Goal: Task Accomplishment & Management: Manage account settings

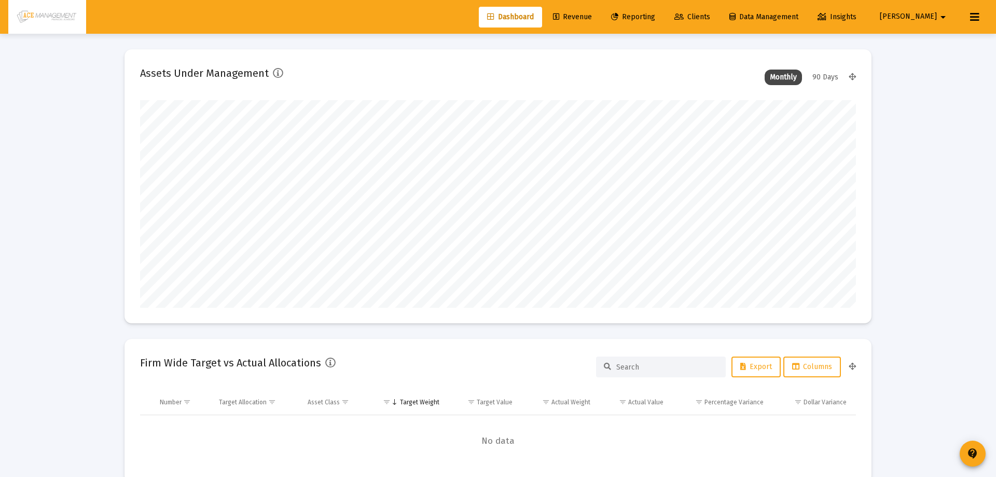
type input "[DATE]"
click at [656, 12] on link "Reporting" at bounding box center [625, 17] width 61 height 21
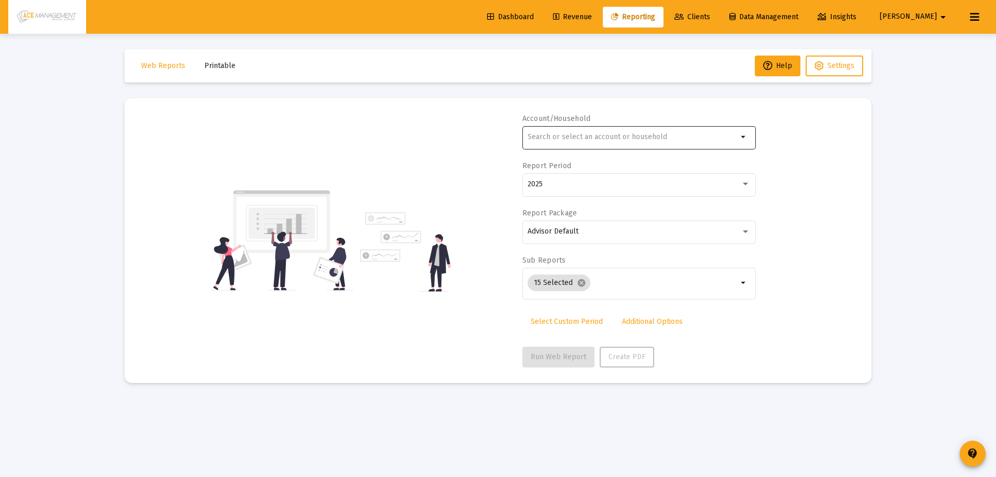
click at [611, 127] on div at bounding box center [633, 136] width 210 height 25
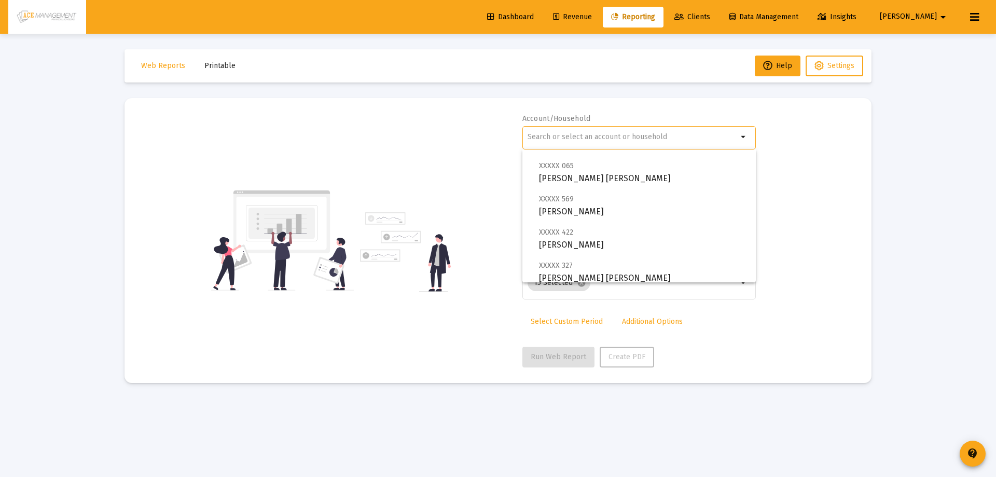
scroll to position [415, 0]
click at [590, 142] on div at bounding box center [633, 136] width 210 height 25
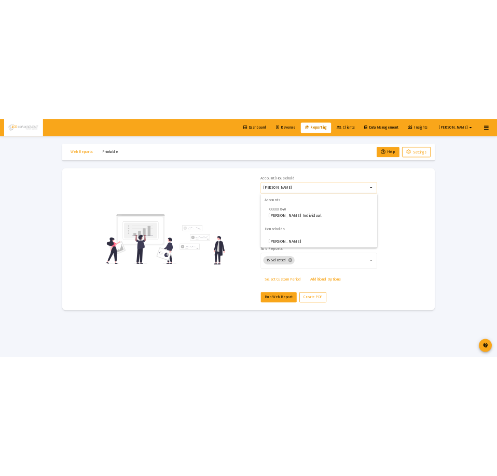
scroll to position [0, 0]
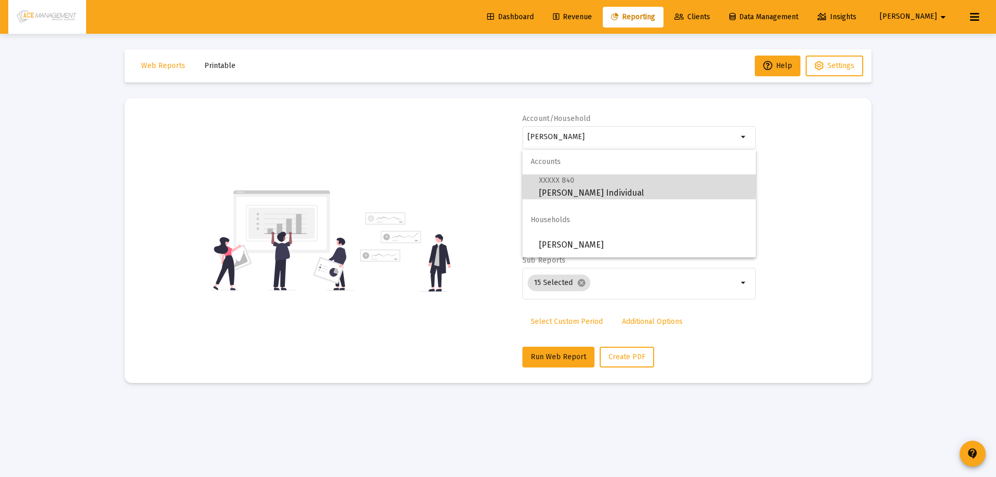
click at [580, 182] on span "XXXXX 840 [PERSON_NAME] Individual" at bounding box center [643, 186] width 209 height 25
type input "[PERSON_NAME] Individual"
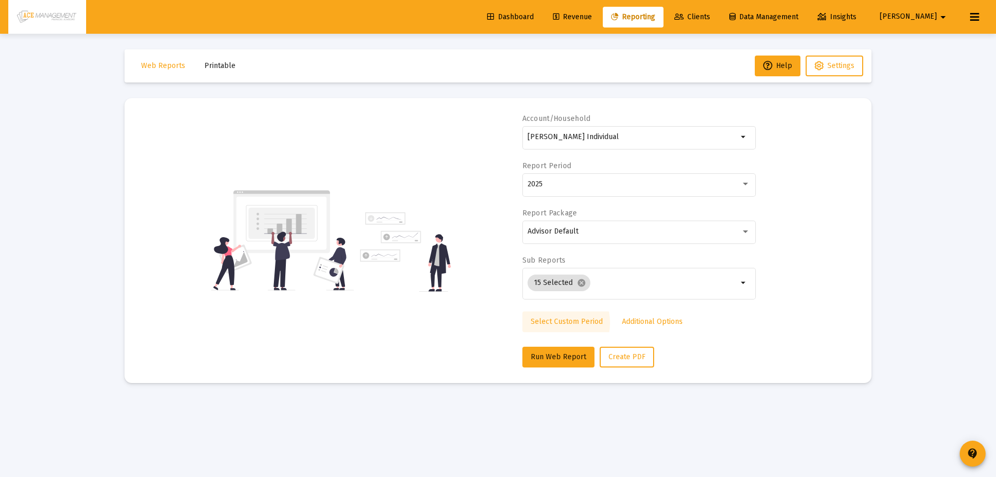
click at [556, 323] on span "Select Custom Period" at bounding box center [567, 321] width 72 height 9
click at [631, 183] on icon "Open calendar" at bounding box center [628, 184] width 11 height 11
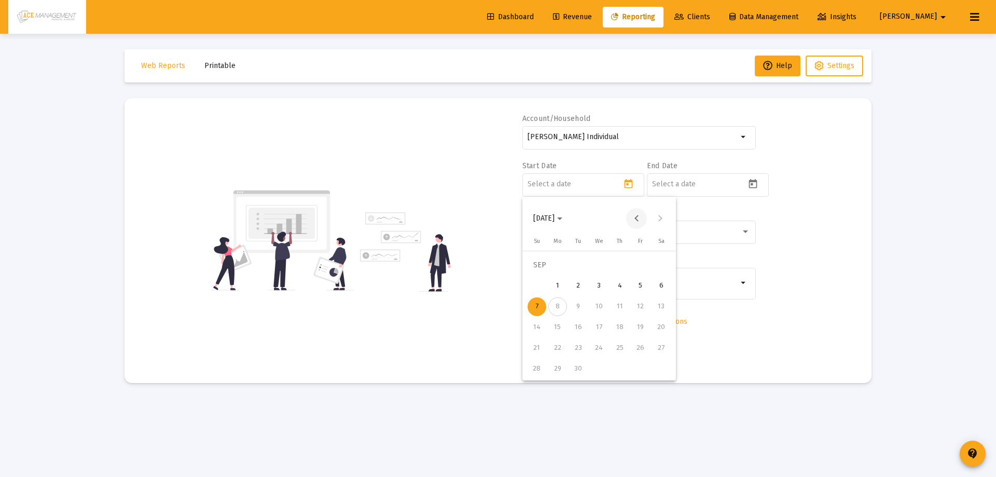
click at [638, 217] on button "Previous month" at bounding box center [636, 218] width 21 height 21
click at [638, 216] on button "Previous month" at bounding box center [636, 218] width 21 height 21
click at [662, 222] on button "Next month" at bounding box center [660, 218] width 21 height 21
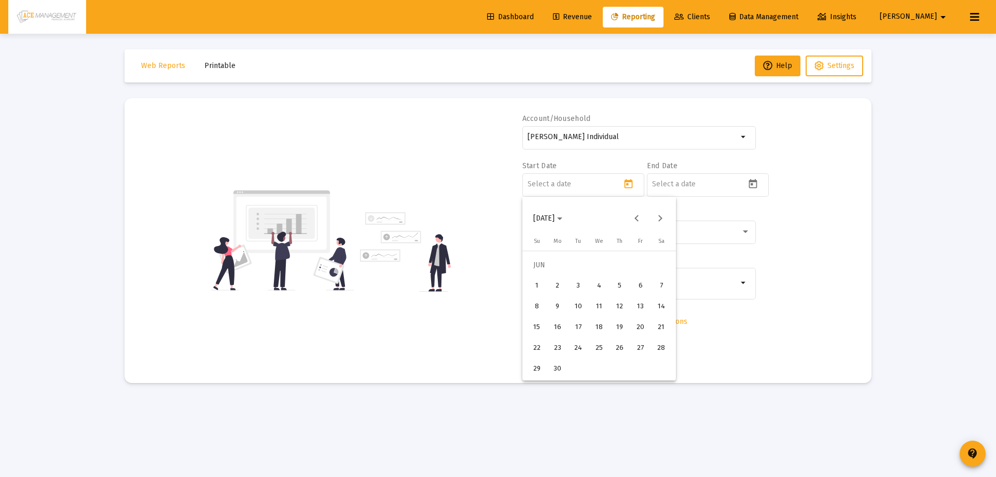
click at [535, 287] on div "1" at bounding box center [537, 286] width 19 height 19
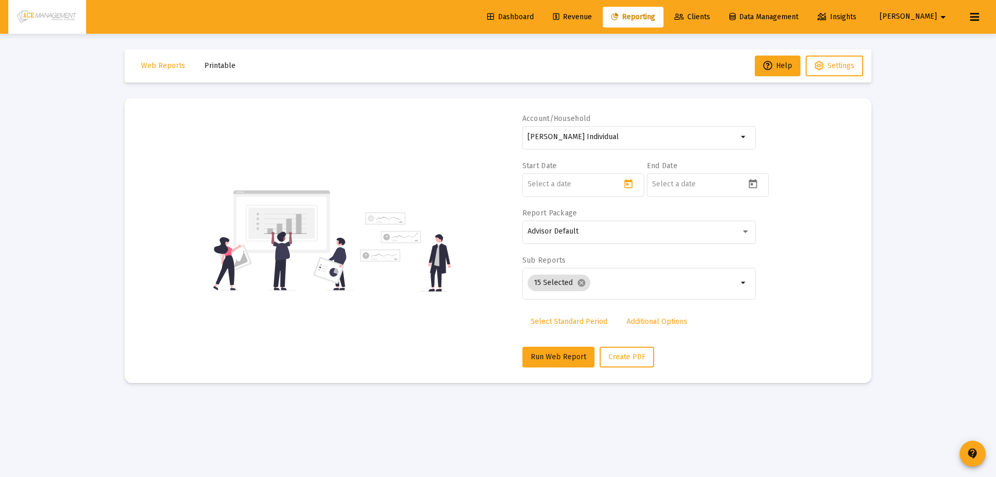
type input "[DATE]"
click at [756, 183] on icon "Open calendar" at bounding box center [753, 184] width 11 height 11
click at [764, 220] on button "Previous month" at bounding box center [761, 218] width 21 height 21
click at [657, 368] on div "31" at bounding box center [661, 369] width 19 height 19
type input "[DATE]"
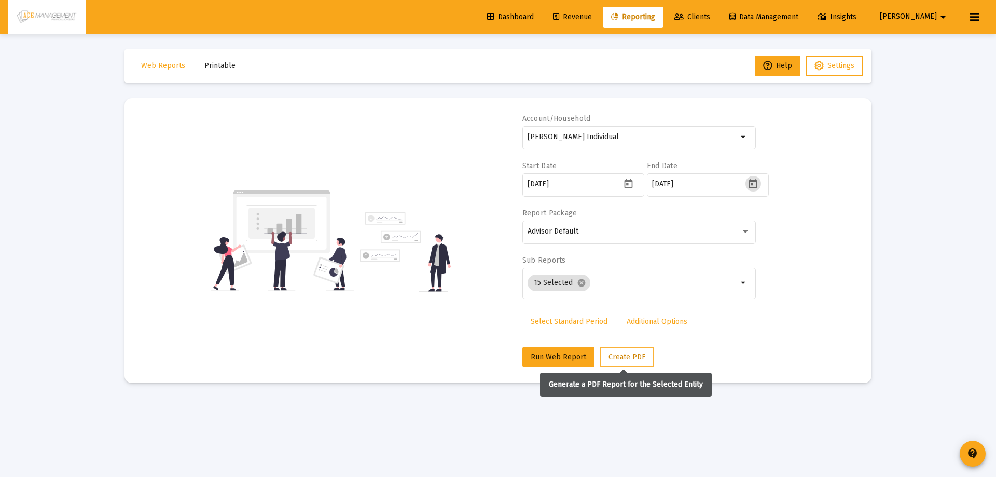
click at [622, 355] on span "Create PDF" at bounding box center [627, 356] width 37 height 9
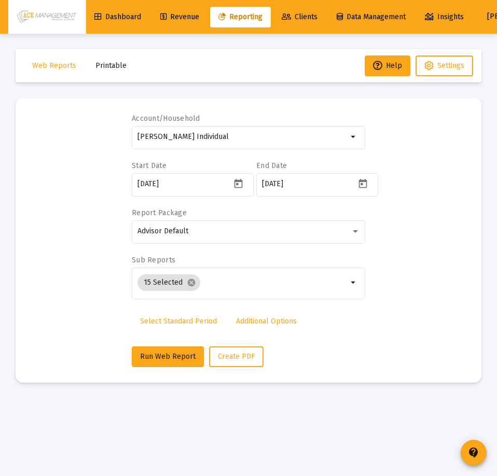
drag, startPoint x: 233, startPoint y: 135, endPoint x: 11, endPoint y: 116, distance: 222.4
click at [12, 116] on div "Web Reports Printable Help Settings Account/Household [PERSON_NAME] Individual …" at bounding box center [248, 216] width 497 height 365
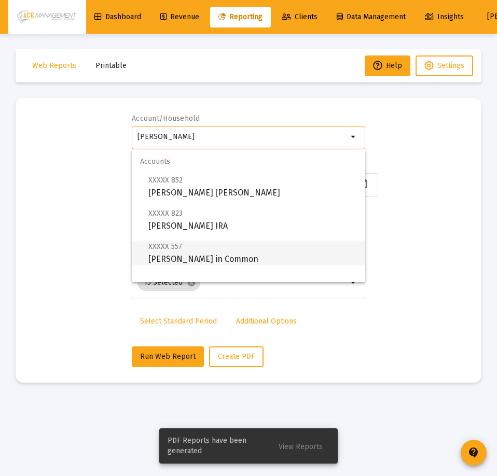
scroll to position [42, 0]
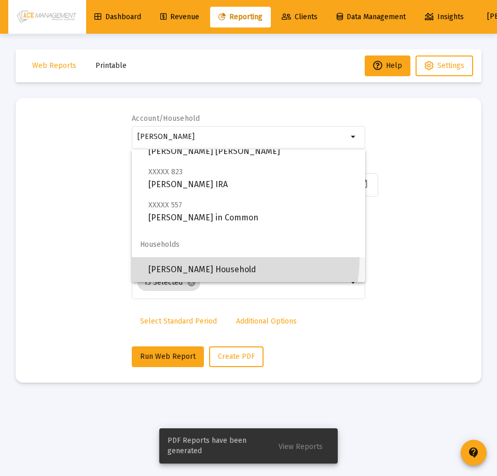
click at [221, 259] on span "[PERSON_NAME] Household" at bounding box center [252, 269] width 209 height 25
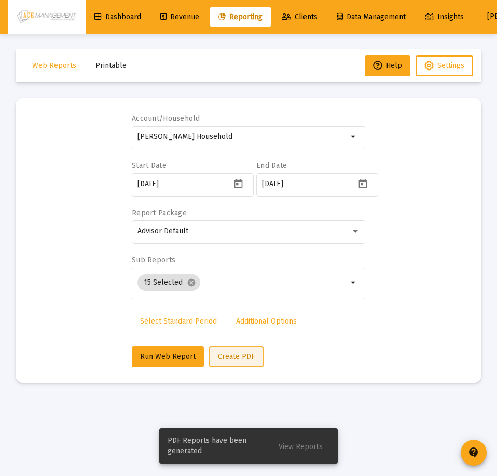
click at [245, 362] on button "Create PDF" at bounding box center [236, 357] width 54 height 21
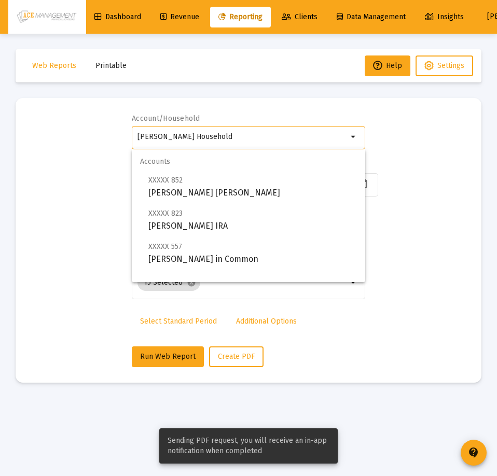
drag, startPoint x: 246, startPoint y: 135, endPoint x: 133, endPoint y: 121, distance: 113.5
click at [136, 121] on div "Account/Household [PERSON_NAME] Household arrow_drop_down" at bounding box center [249, 137] width 234 height 47
click at [130, 120] on div "Account/Household [PERSON_NAME] Household arrow_drop_down Start Date [DATE] End…" at bounding box center [248, 241] width 435 height 254
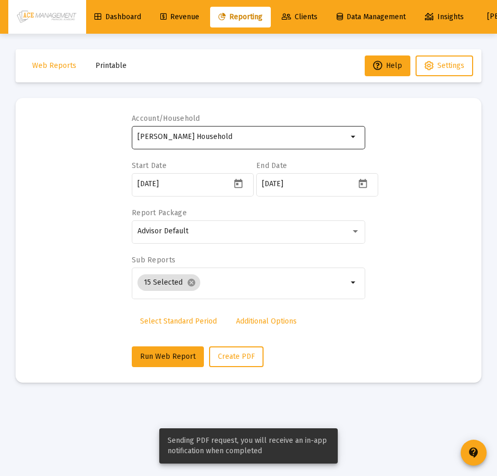
click at [256, 141] on div "[PERSON_NAME] Household" at bounding box center [243, 136] width 210 height 25
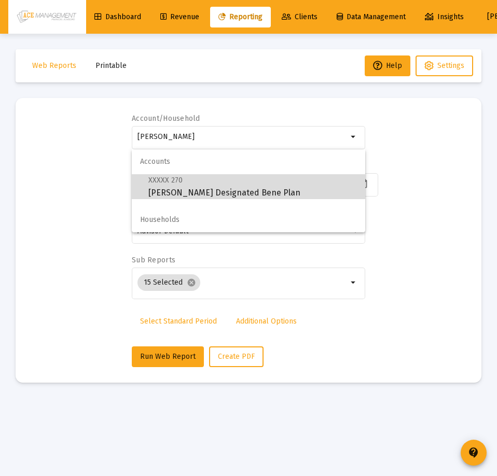
click at [217, 174] on span "XXXXX 270 [PERSON_NAME] Designated Bene Plan" at bounding box center [252, 186] width 209 height 25
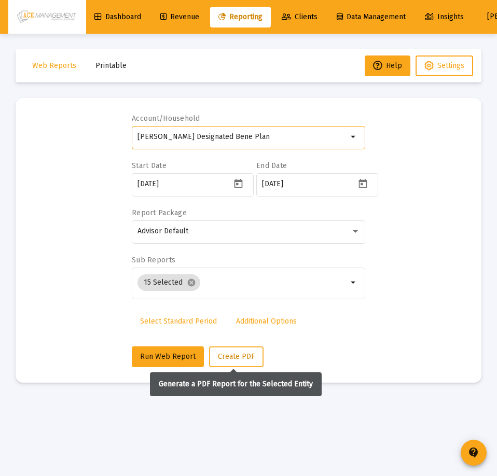
click at [238, 355] on span "Create PDF" at bounding box center [236, 356] width 37 height 9
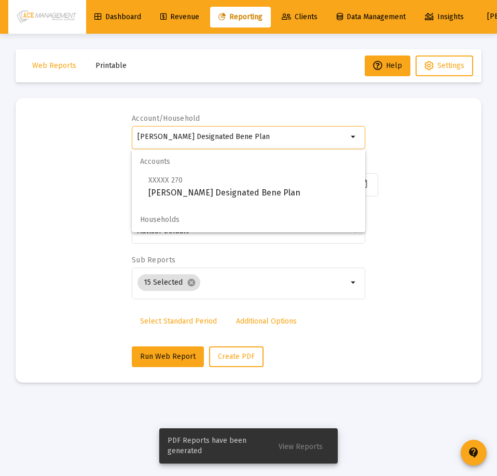
drag, startPoint x: 248, startPoint y: 135, endPoint x: 113, endPoint y: 125, distance: 135.9
click at [113, 125] on div "Account/Household [PERSON_NAME] Designated Bene Plan arrow_drop_down Start Date…" at bounding box center [248, 241] width 435 height 254
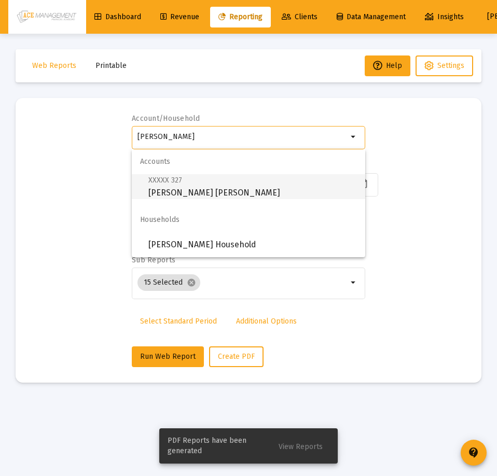
click at [171, 183] on span "XXXXX 327" at bounding box center [165, 180] width 34 height 9
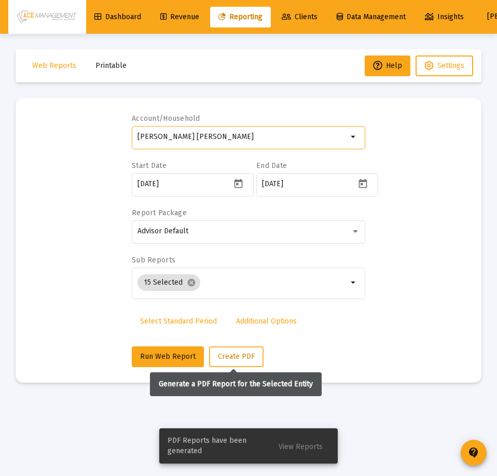
click at [239, 351] on button "Create PDF" at bounding box center [236, 357] width 54 height 21
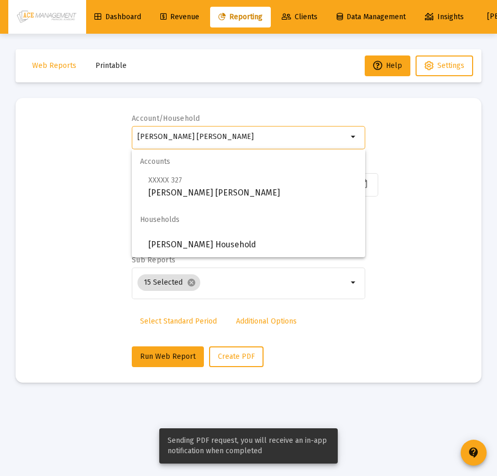
drag, startPoint x: 209, startPoint y: 134, endPoint x: 134, endPoint y: 121, distance: 75.9
click at [106, 122] on div "Account/Household [PERSON_NAME] [PERSON_NAME] arrow_drop_down Start Date [DATE]…" at bounding box center [248, 241] width 435 height 254
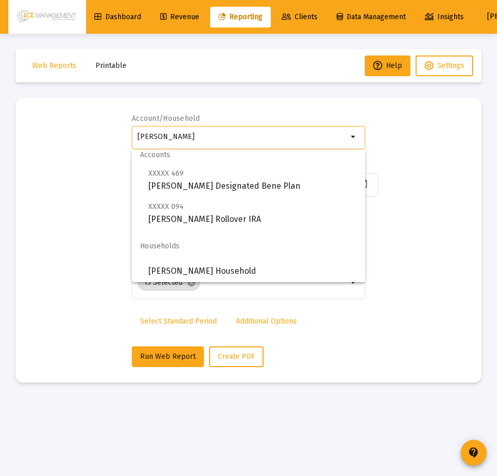
scroll to position [8, 0]
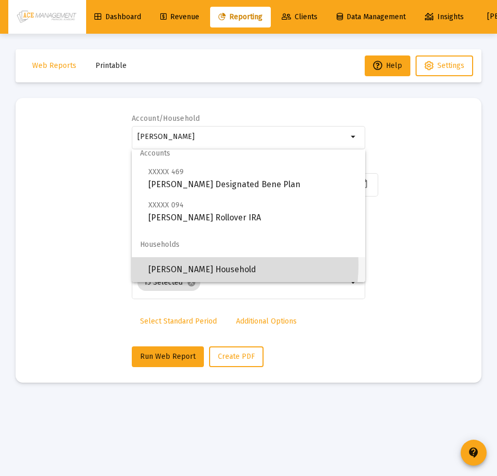
click at [202, 265] on span "[PERSON_NAME] Household" at bounding box center [252, 269] width 209 height 25
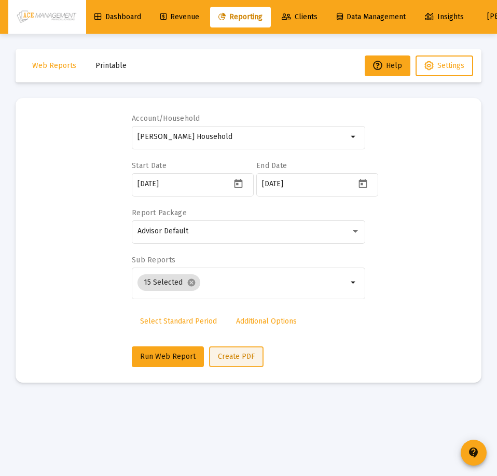
click at [237, 356] on span "Create PDF" at bounding box center [236, 356] width 37 height 9
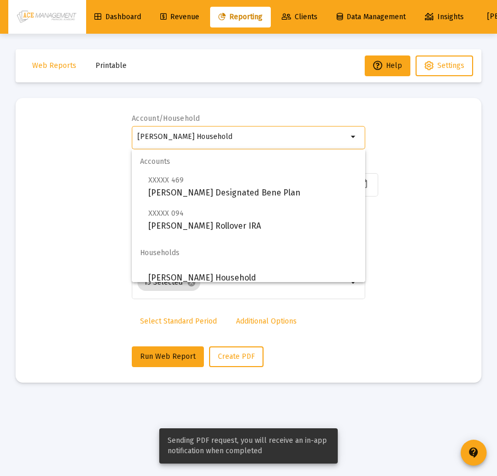
click at [206, 134] on input "[PERSON_NAME] Household" at bounding box center [243, 137] width 210 height 8
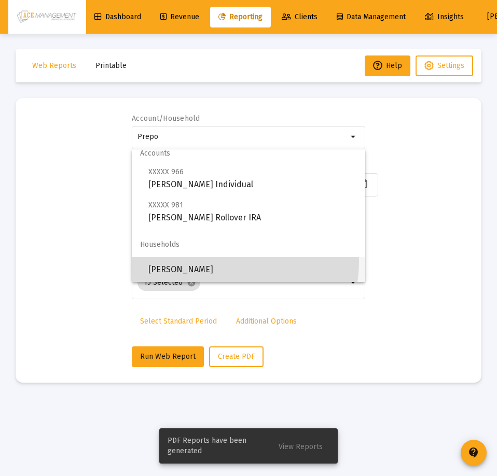
click at [210, 261] on span "[PERSON_NAME]" at bounding box center [252, 269] width 209 height 25
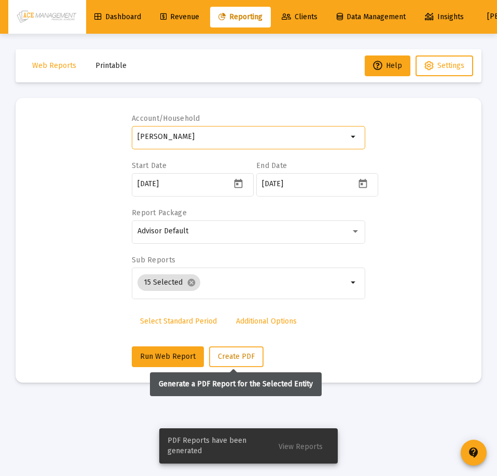
click at [241, 356] on span "Create PDF" at bounding box center [236, 356] width 37 height 9
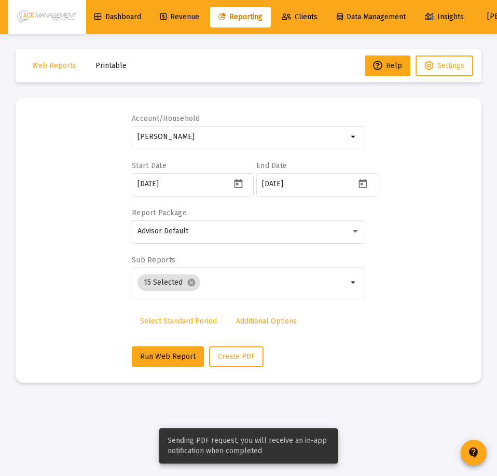
drag, startPoint x: 197, startPoint y: 132, endPoint x: 106, endPoint y: 122, distance: 91.9
click at [117, 125] on div "Account/Household [PERSON_NAME] Household arrow_drop_down Start Date [DATE] End…" at bounding box center [248, 241] width 435 height 254
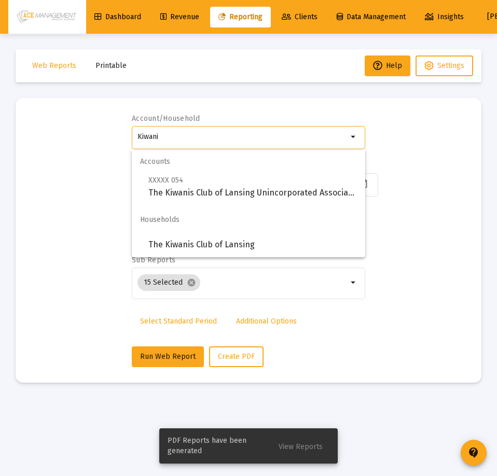
click at [220, 173] on span "Accounts" at bounding box center [249, 161] width 234 height 25
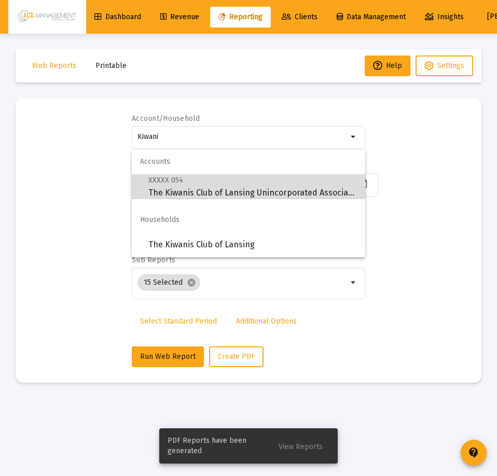
click at [219, 177] on span "XXXXX 054 The Kiwanis Club of Lansing Unincorporated Association" at bounding box center [252, 186] width 209 height 25
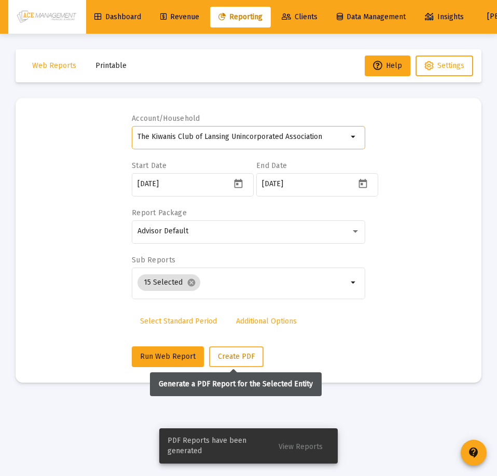
click at [240, 351] on button "Create PDF" at bounding box center [236, 357] width 54 height 21
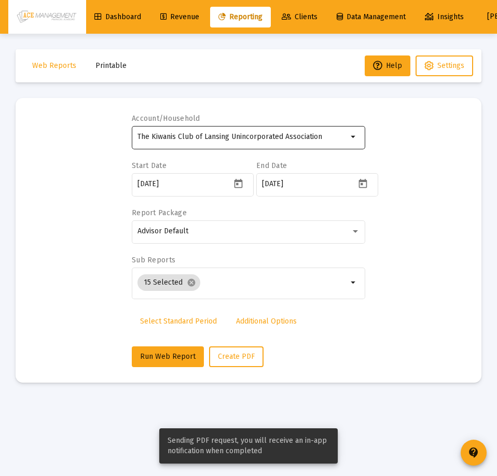
click at [214, 144] on div "The Kiwanis Club of Lansing Unincorporated Association" at bounding box center [243, 136] width 210 height 25
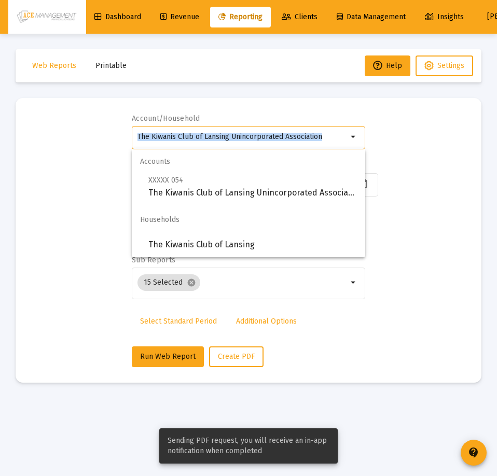
click at [214, 144] on div "The Kiwanis Club of Lansing Unincorporated Association" at bounding box center [243, 136] width 210 height 25
click at [215, 140] on input "The Kiwanis Club of Lansing Unincorporated Association" at bounding box center [243, 137] width 210 height 8
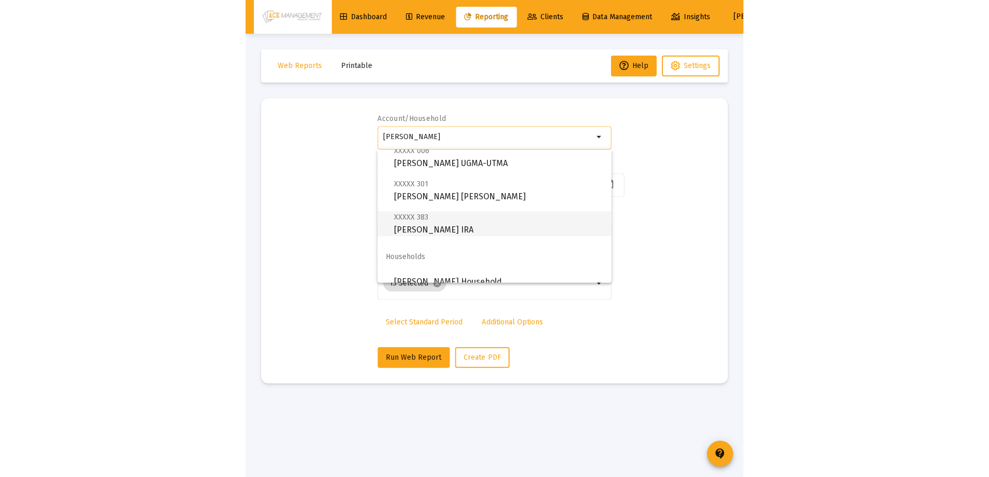
scroll to position [42, 0]
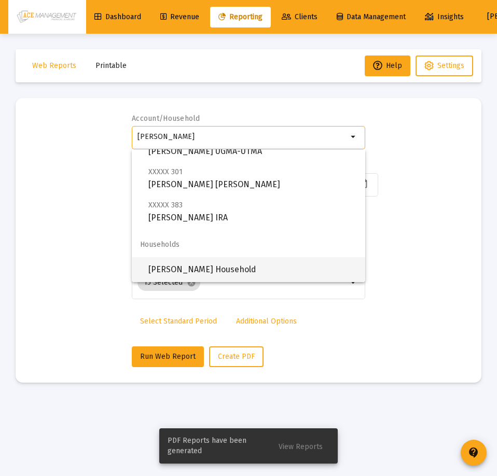
click at [212, 266] on span "[PERSON_NAME] Household" at bounding box center [252, 269] width 209 height 25
type input "[PERSON_NAME] Household"
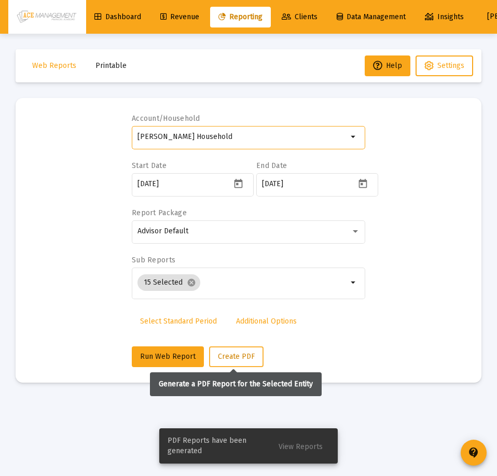
click at [226, 351] on button "Create PDF" at bounding box center [236, 357] width 54 height 21
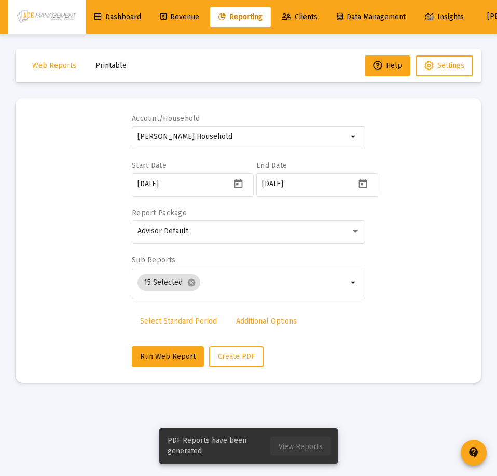
click at [305, 450] on span "View Reports" at bounding box center [301, 447] width 44 height 9
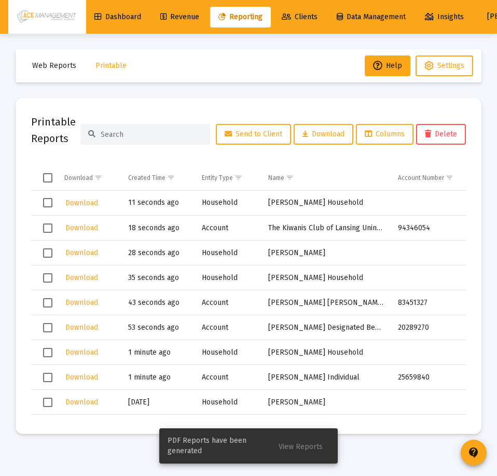
click at [45, 202] on span "Select row" at bounding box center [47, 202] width 9 height 9
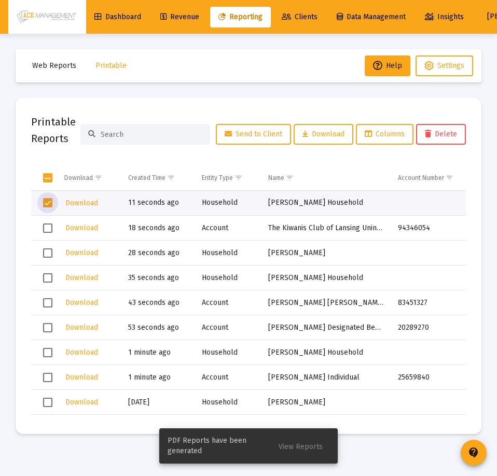
click at [45, 231] on span "Select row" at bounding box center [47, 228] width 9 height 9
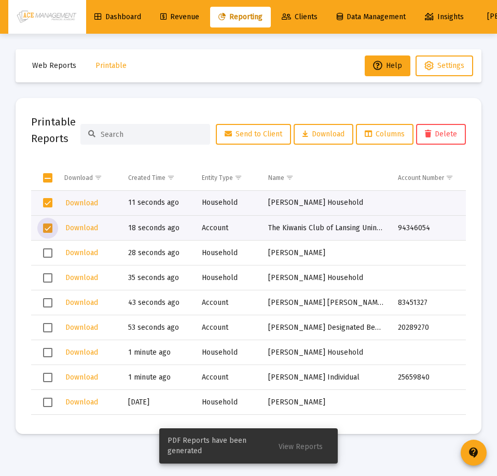
click at [49, 255] on span "Select row" at bounding box center [47, 253] width 9 height 9
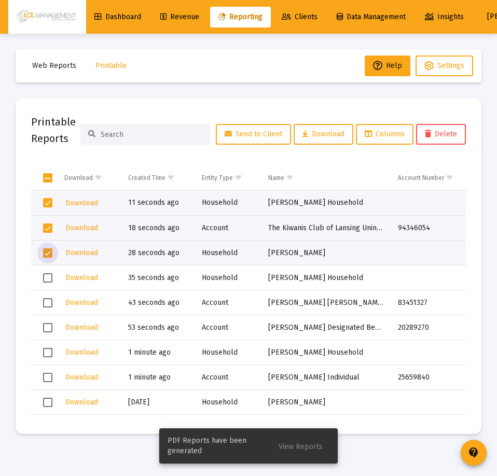
click at [48, 280] on span "Select row" at bounding box center [47, 278] width 9 height 9
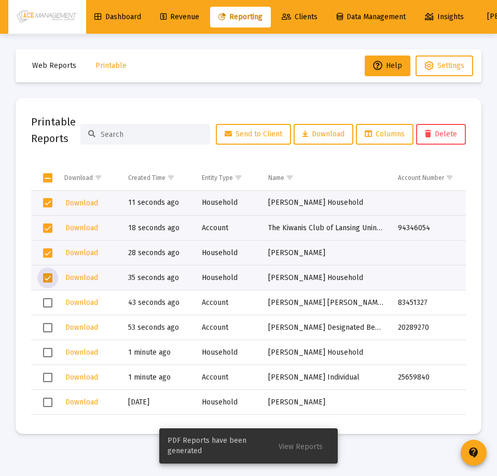
click at [50, 303] on span "Select row" at bounding box center [47, 302] width 9 height 9
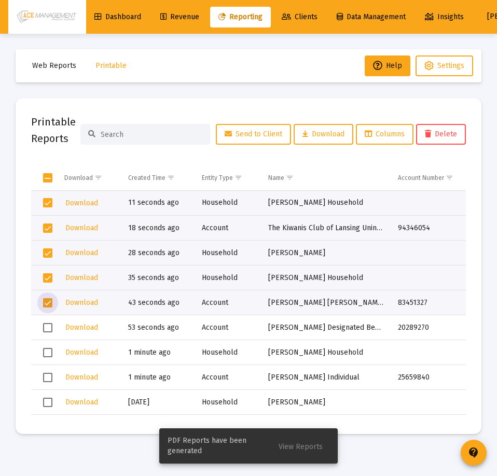
click at [45, 329] on span "Select row" at bounding box center [47, 327] width 9 height 9
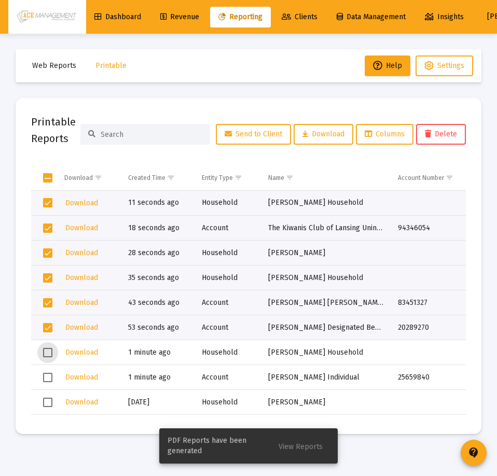
click at [47, 351] on span "Select row" at bounding box center [47, 352] width 9 height 9
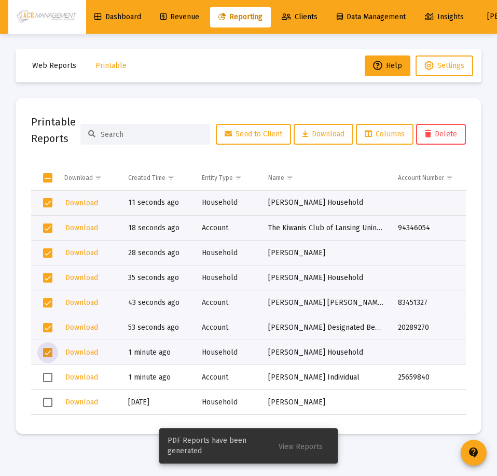
click at [41, 377] on td "Data grid" at bounding box center [44, 377] width 26 height 25
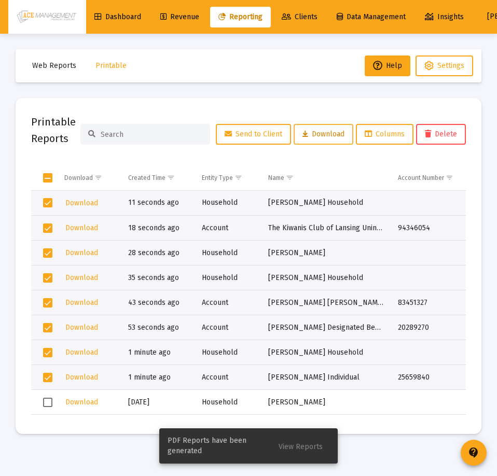
click at [313, 132] on span "Download" at bounding box center [324, 134] width 42 height 9
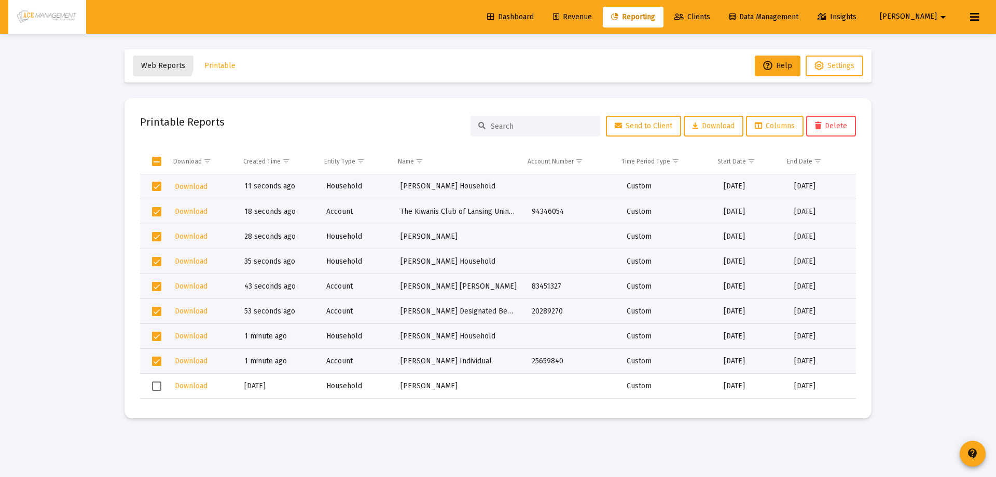
click at [158, 61] on button "Web Reports" at bounding box center [163, 66] width 61 height 21
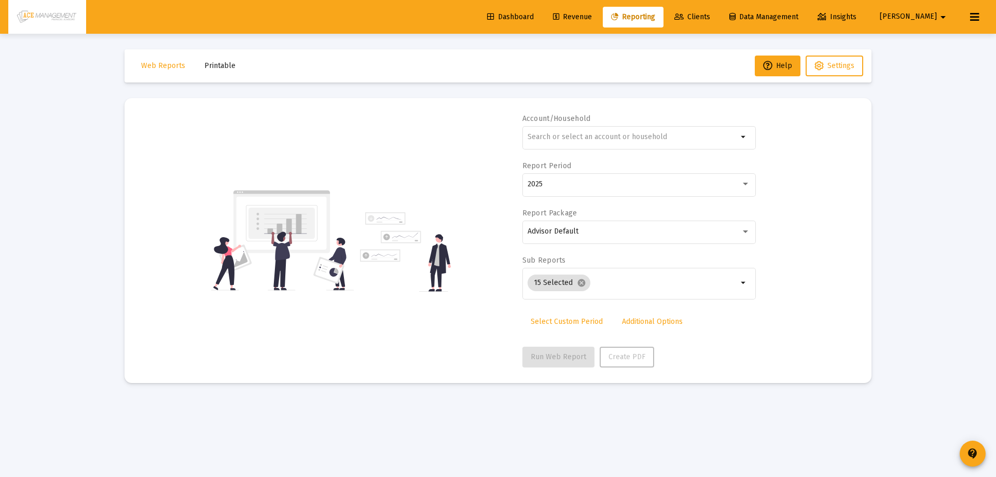
click at [711, 16] on span "Clients" at bounding box center [693, 16] width 36 height 9
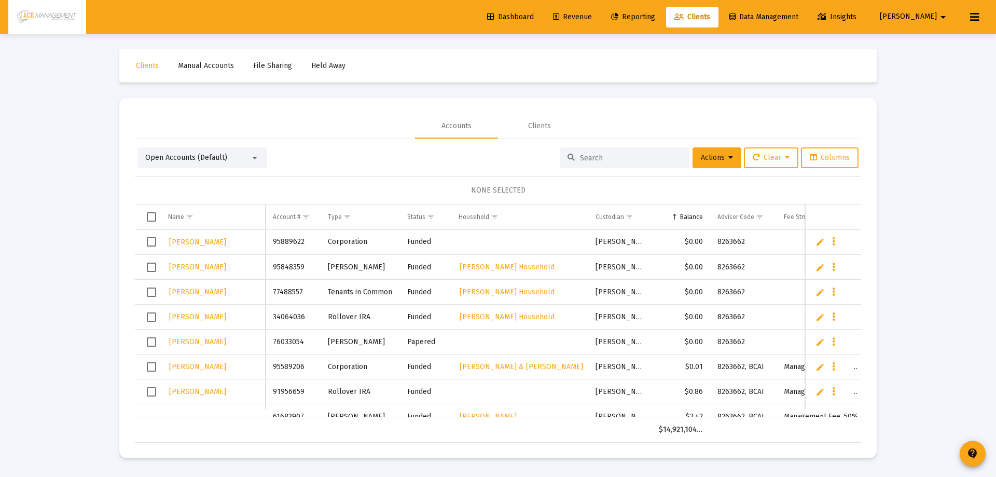
click at [611, 163] on div at bounding box center [625, 157] width 130 height 21
click at [606, 154] on input at bounding box center [631, 158] width 102 height 9
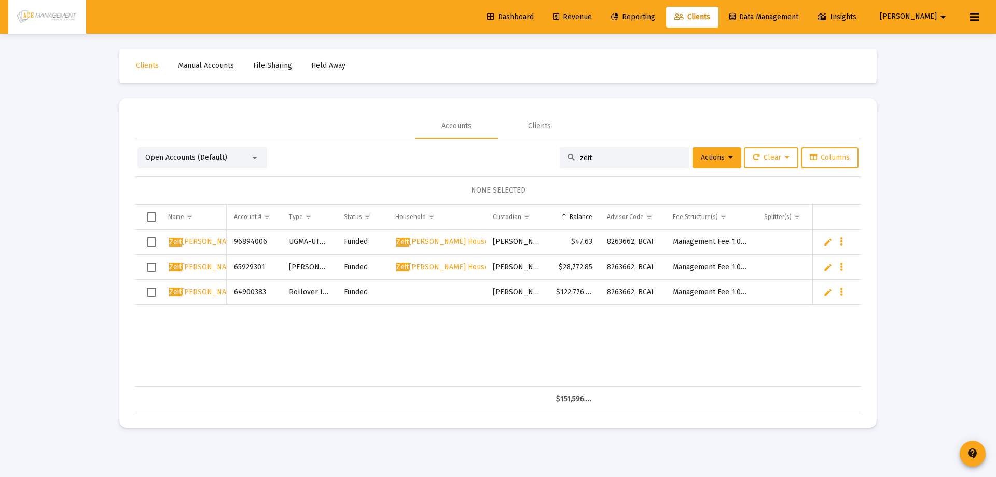
type input "zeit"
click at [190, 290] on span "Zeit [PERSON_NAME]" at bounding box center [204, 292] width 70 height 9
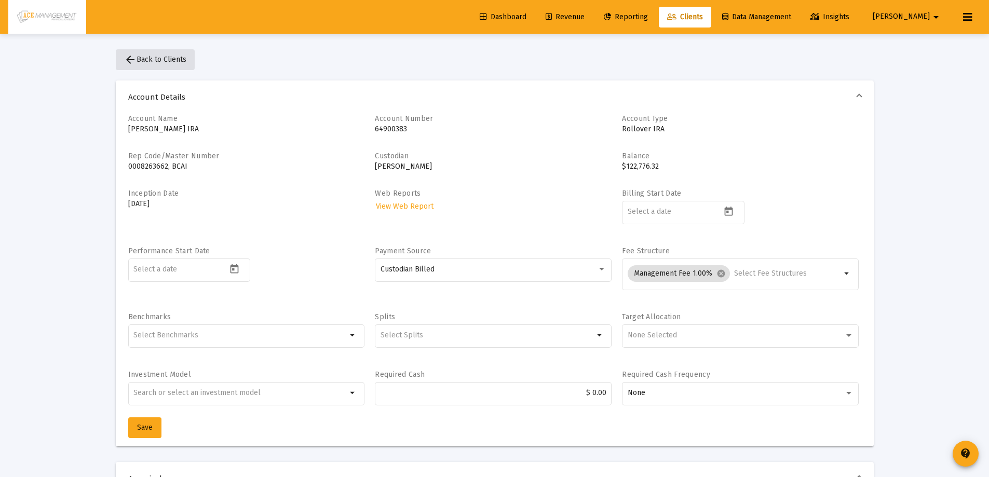
click at [138, 49] on button "arrow_back Back to Clients" at bounding box center [155, 59] width 79 height 21
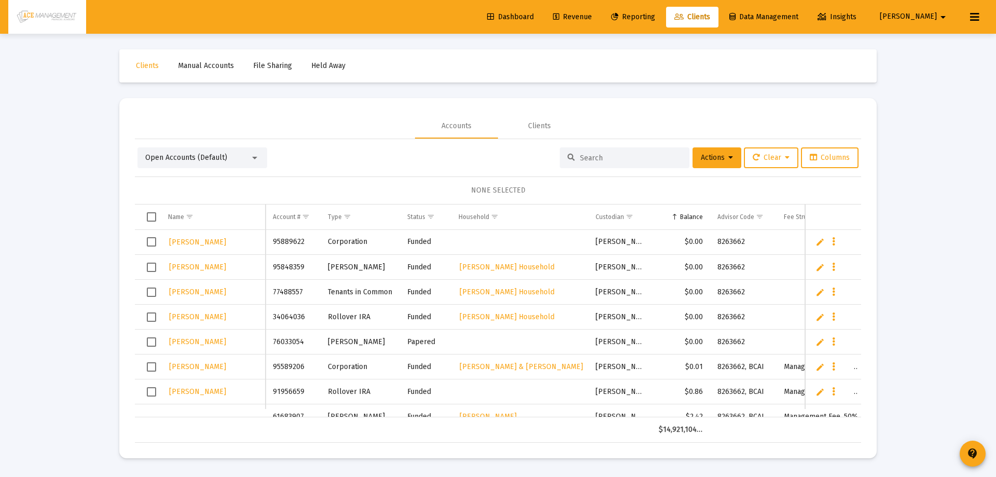
click at [594, 155] on input at bounding box center [631, 158] width 102 height 9
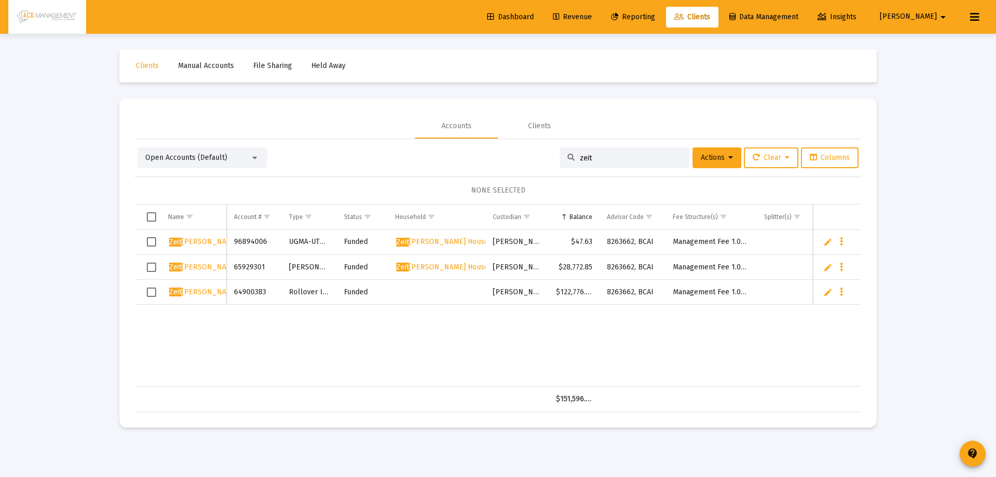
type input "zeit"
click at [445, 267] on span "Zeit [PERSON_NAME] Household" at bounding box center [450, 267] width 107 height 9
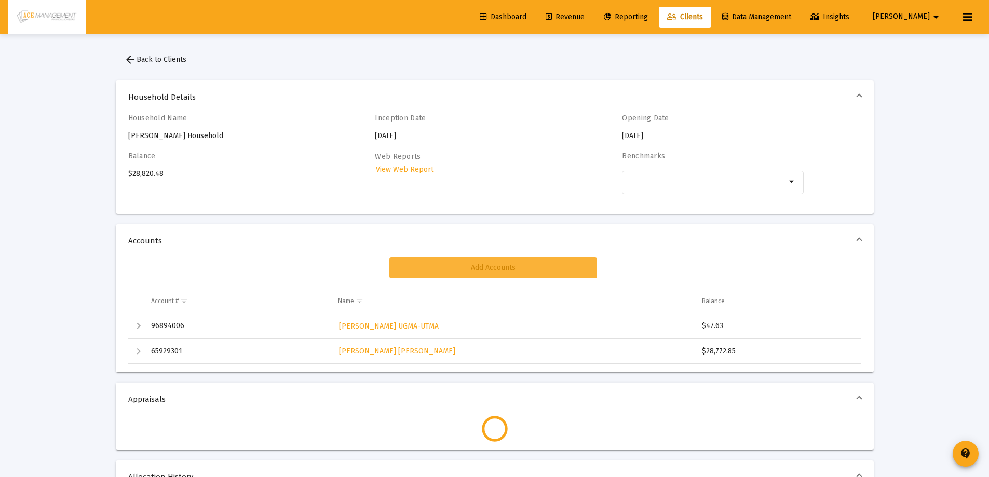
click at [493, 264] on span "Add Accounts" at bounding box center [493, 267] width 45 height 9
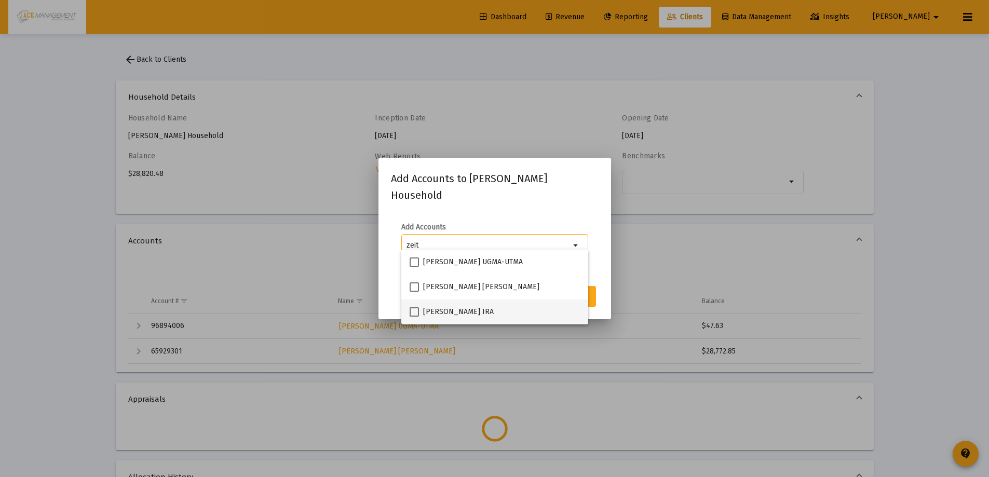
type input "zeit"
click at [416, 308] on span at bounding box center [413, 311] width 9 height 9
click at [414, 317] on input "[PERSON_NAME] IRA" at bounding box center [414, 317] width 1 height 1
checkbox input "true"
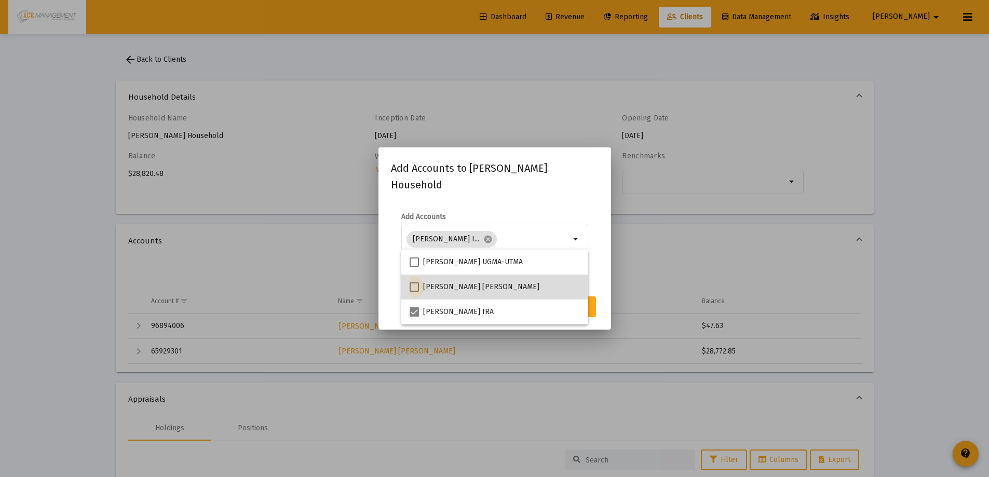
click at [420, 285] on label "[PERSON_NAME] [PERSON_NAME]" at bounding box center [474, 287] width 130 height 12
click at [414, 292] on input "[PERSON_NAME] [PERSON_NAME]" at bounding box center [414, 292] width 1 height 1
checkbox input "true"
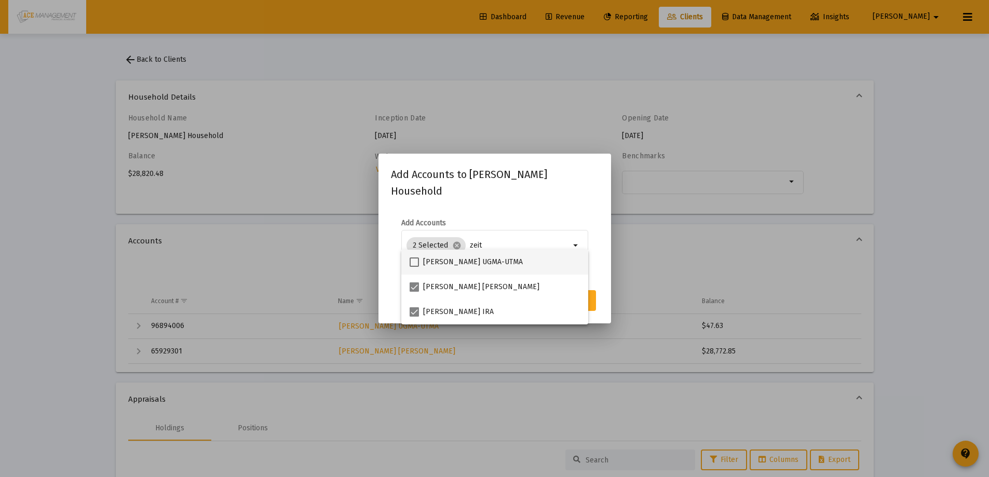
click at [413, 261] on span at bounding box center [413, 261] width 9 height 9
click at [414, 267] on input "[PERSON_NAME] UGMA-UTMA" at bounding box center [414, 267] width 1 height 1
checkbox input "true"
click at [594, 293] on button "Save" at bounding box center [579, 300] width 33 height 21
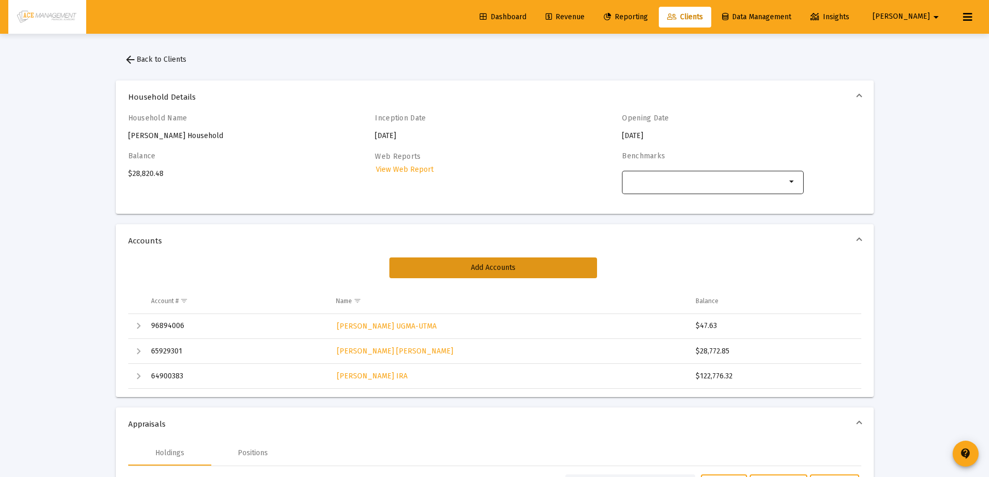
click at [791, 179] on mat-icon "arrow_drop_down" at bounding box center [792, 181] width 12 height 12
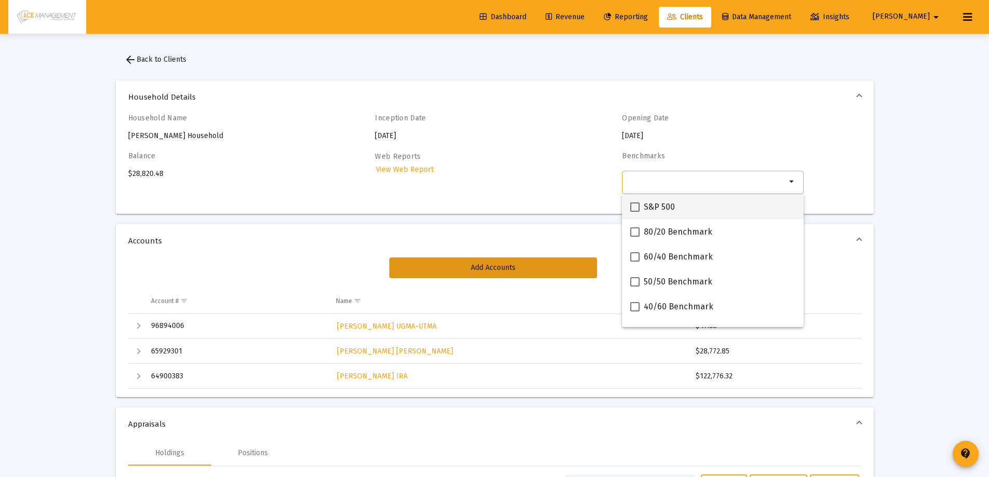
click at [643, 212] on label "S&P 500" at bounding box center [652, 207] width 45 height 12
click at [635, 212] on input "S&P 500" at bounding box center [634, 212] width 1 height 1
checkbox input "true"
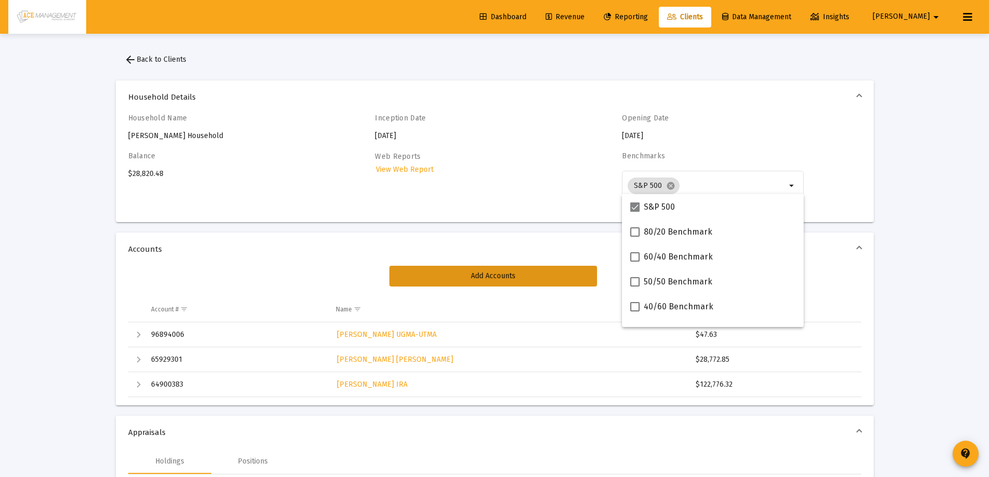
click at [766, 155] on h4 "Benchmarks" at bounding box center [713, 156] width 182 height 9
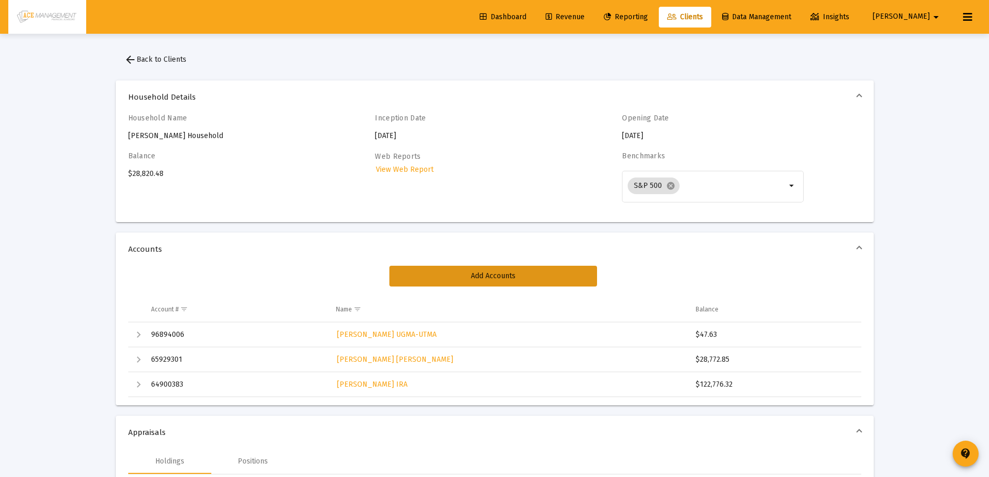
click at [656, 11] on link "Reporting" at bounding box center [625, 17] width 61 height 21
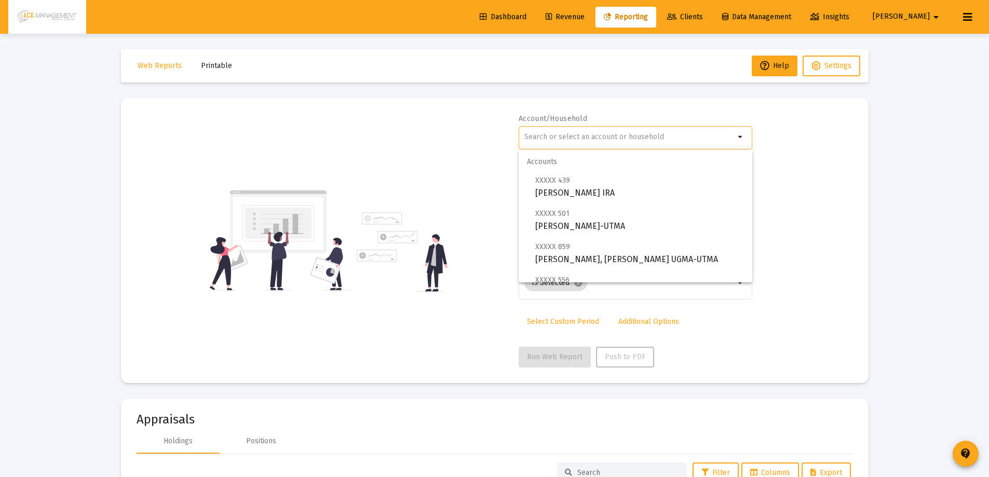
click at [659, 139] on input "text" at bounding box center [629, 137] width 210 height 8
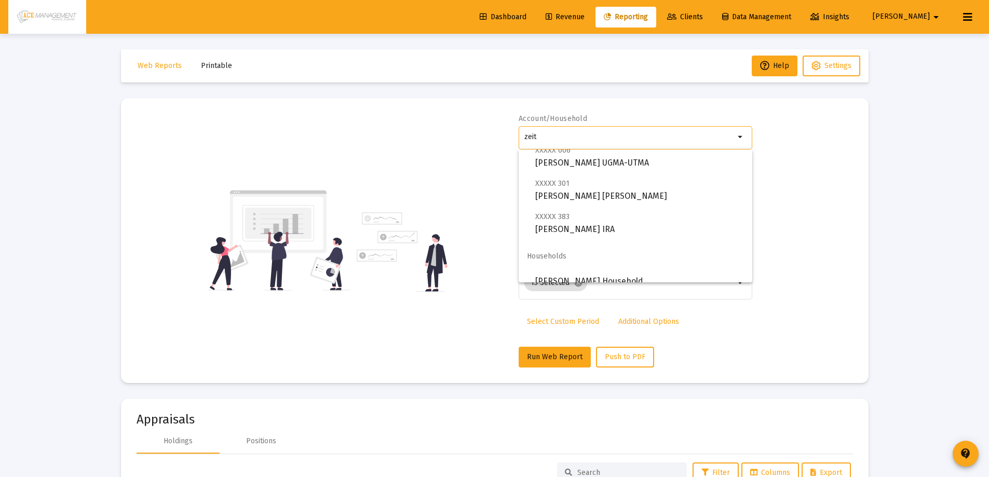
scroll to position [42, 0]
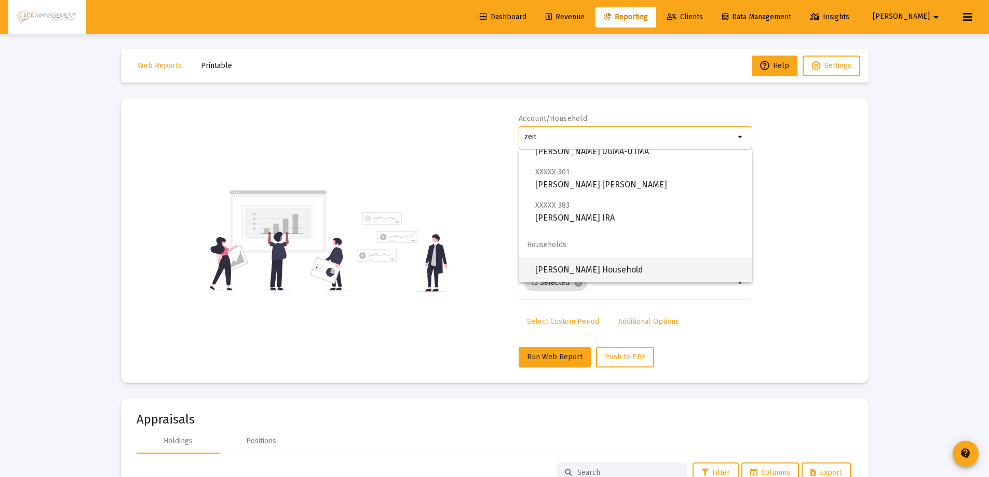
click at [596, 280] on span "[PERSON_NAME] Household" at bounding box center [639, 269] width 209 height 25
type input "[PERSON_NAME] Household"
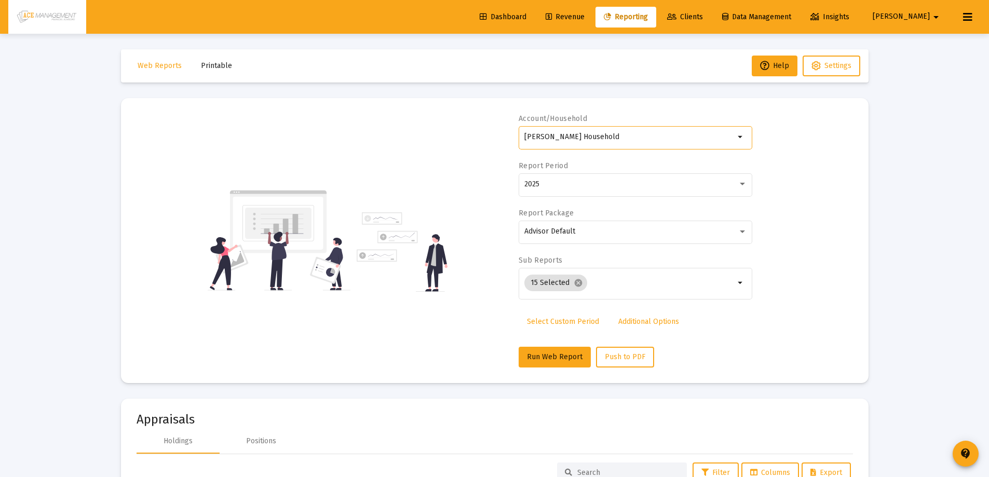
click at [563, 317] on span "Select Custom Period" at bounding box center [563, 321] width 72 height 9
click at [623, 182] on icon "Open calendar" at bounding box center [625, 183] width 8 height 9
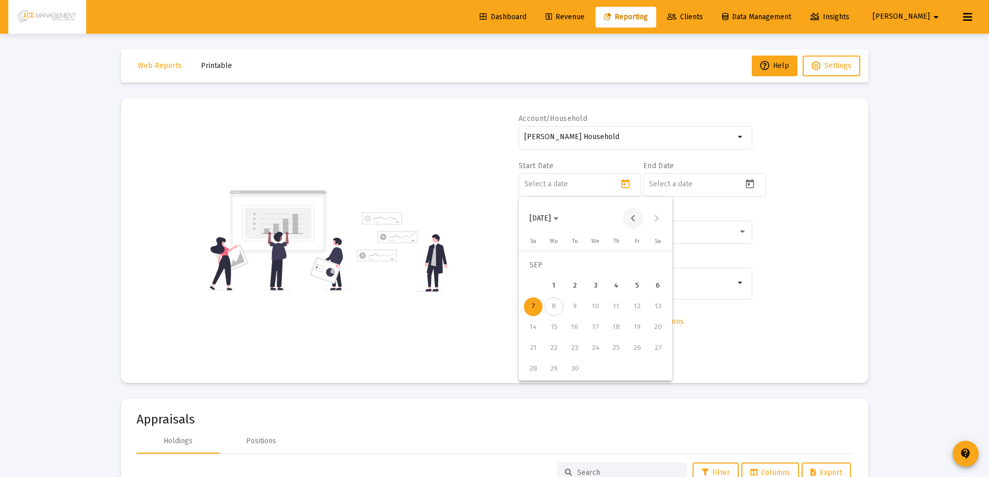
click at [637, 217] on button "Previous month" at bounding box center [633, 218] width 21 height 21
click at [531, 289] on div "1" at bounding box center [533, 286] width 19 height 19
type input "[DATE]"
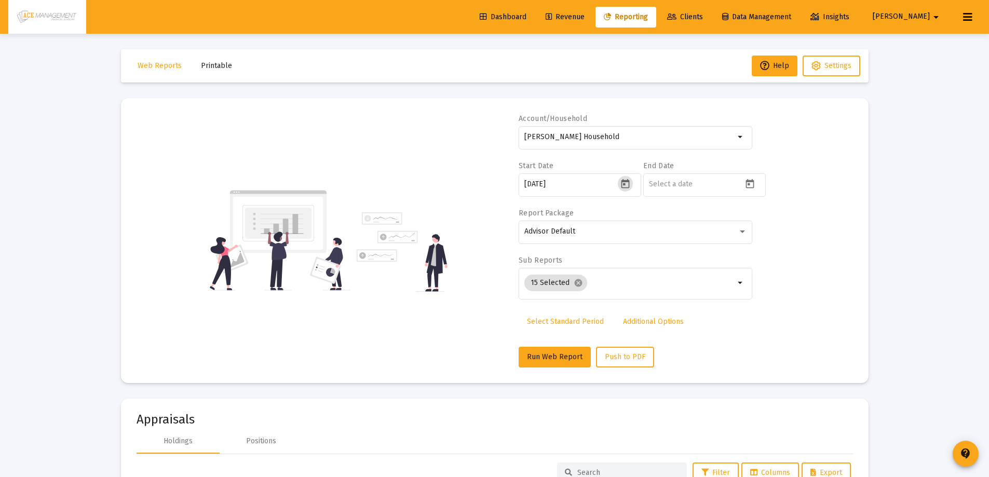
click at [766, 184] on div "Account/Household [PERSON_NAME] Household arrow_drop_down Start Date [DATE] End…" at bounding box center [494, 241] width 716 height 254
click at [742, 180] on div at bounding box center [751, 183] width 18 height 15
click at [759, 187] on mat-datepicker-toggle at bounding box center [751, 187] width 18 height 9
click at [757, 222] on button "Previous month" at bounding box center [757, 218] width 21 height 21
click at [645, 363] on div "[DATE] Su [DATE] Mo [DATE] Tu [DATE] We [DATE] Th [DATE] Fr [DATE] [DATE] 2 3 4…" at bounding box center [720, 309] width 154 height 147
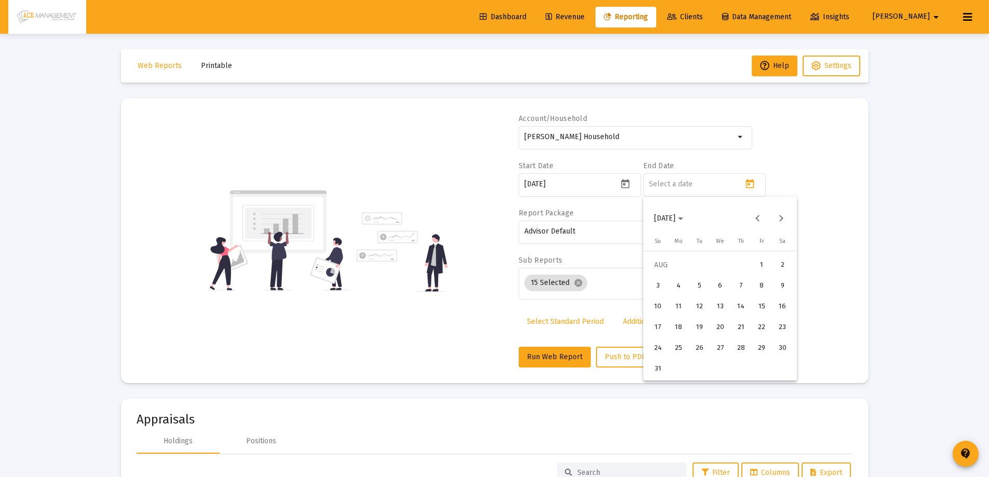
click at [653, 365] on div "31" at bounding box center [657, 369] width 19 height 19
type input "[DATE]"
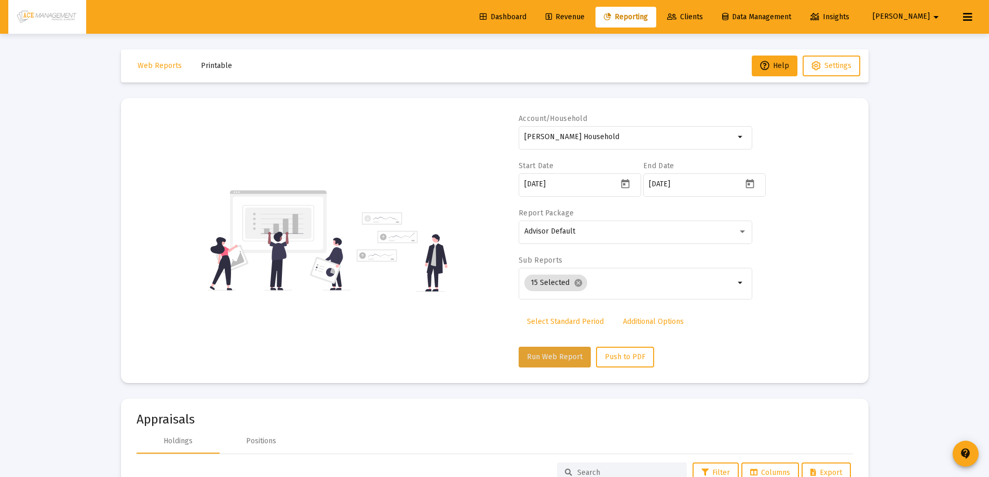
click at [559, 350] on button "Run Web Report" at bounding box center [554, 357] width 72 height 21
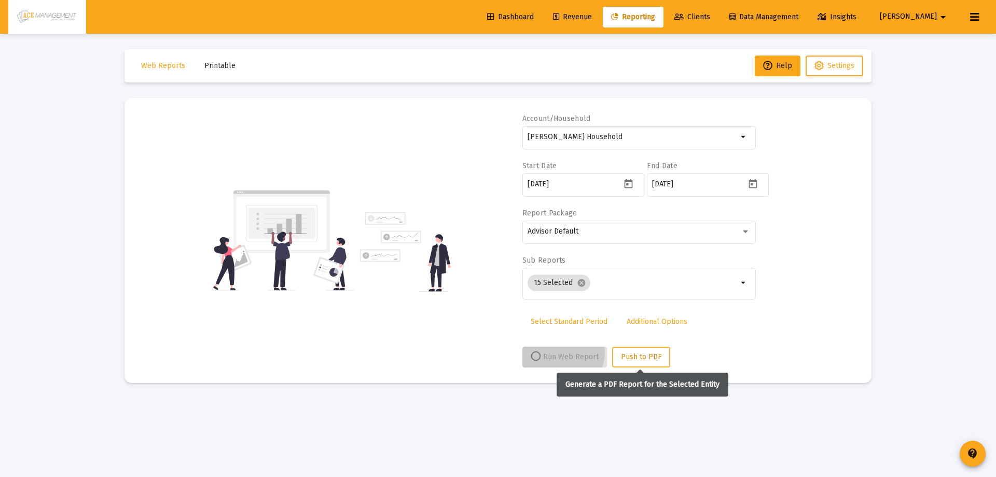
click at [616, 353] on button "Push to PDF" at bounding box center [641, 357] width 58 height 21
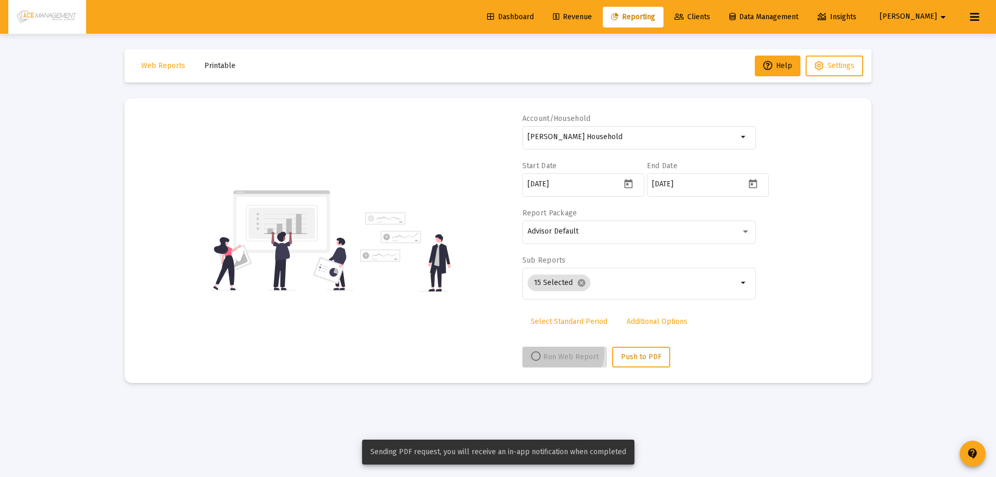
select select "View all"
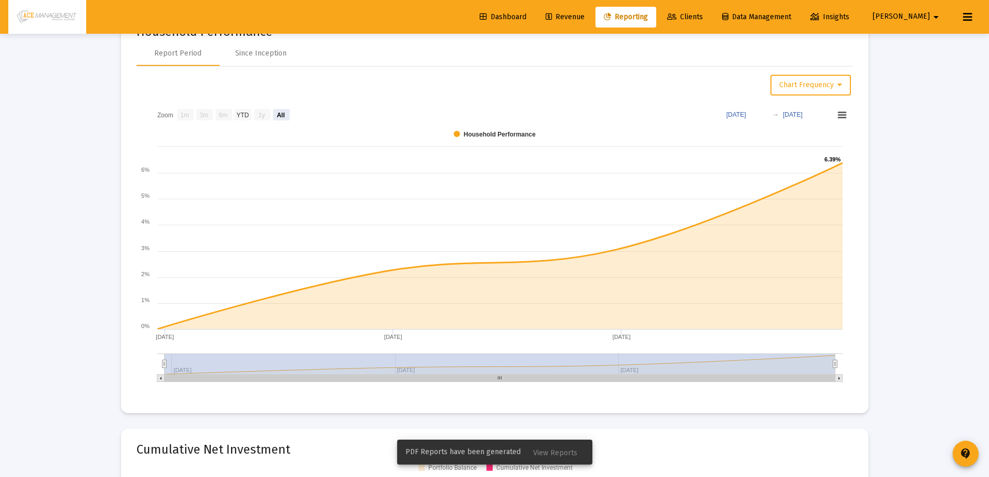
scroll to position [1246, 0]
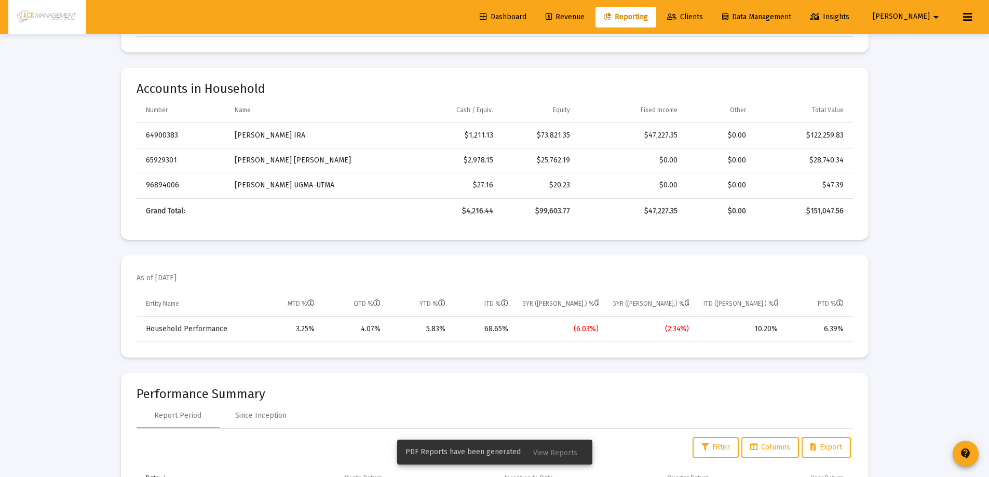
click at [553, 456] on span "View Reports" at bounding box center [555, 452] width 44 height 9
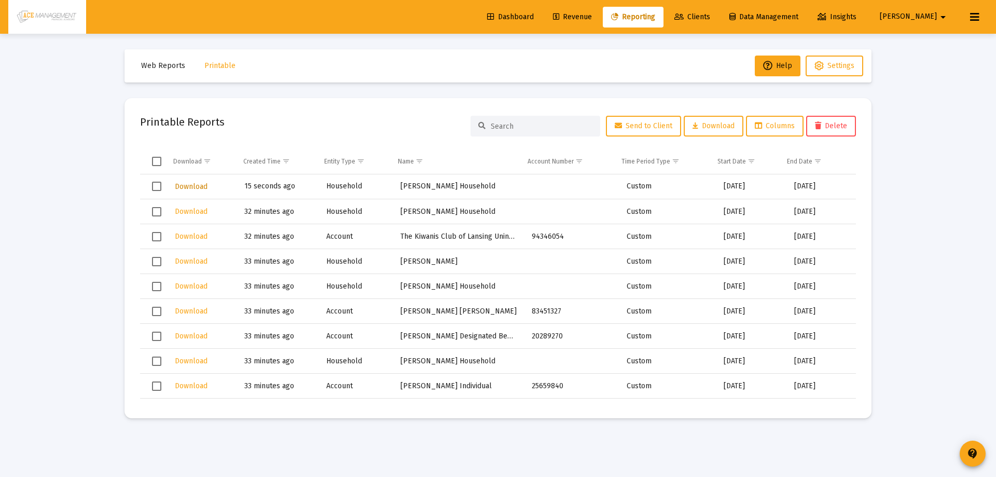
click at [192, 193] on button "Download" at bounding box center [191, 186] width 35 height 15
click at [170, 67] on span "Web Reports" at bounding box center [163, 65] width 44 height 9
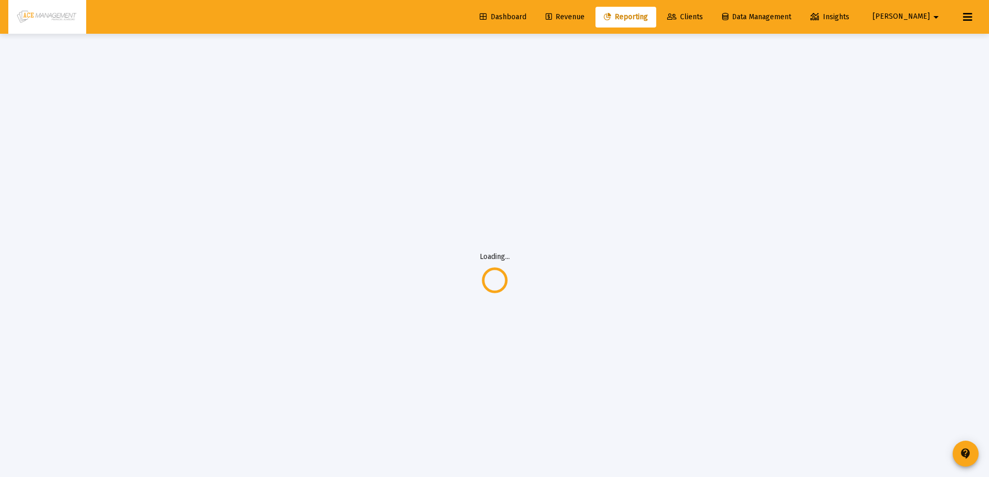
select select "View all"
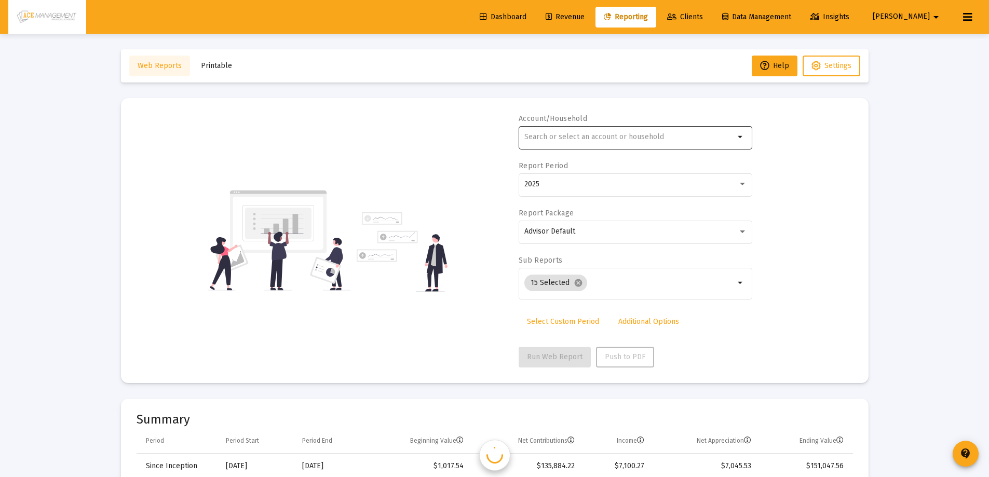
click at [581, 132] on div at bounding box center [629, 136] width 210 height 25
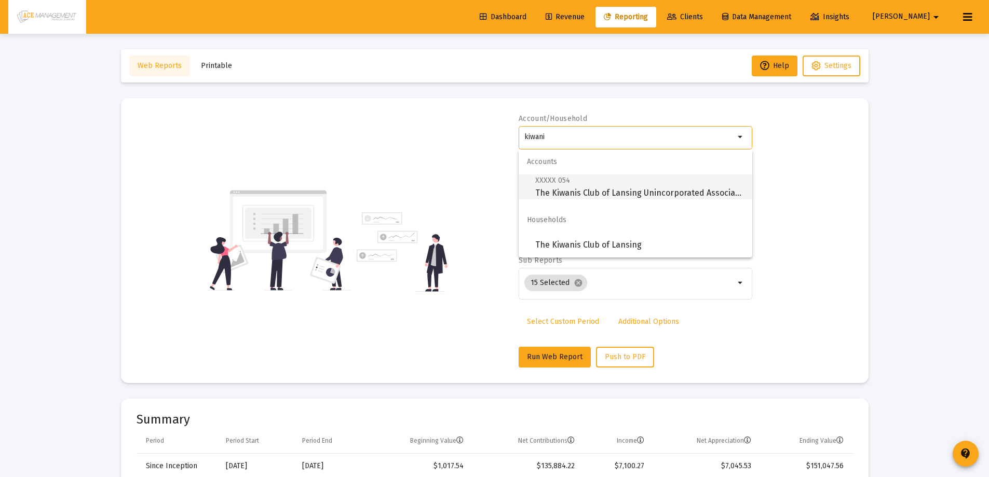
click at [557, 187] on span "XXXXX 054 The Kiwanis Club of Lansing Unincorporated Association" at bounding box center [639, 186] width 209 height 25
type input "The Kiwanis Club of Lansing Unincorporated Association"
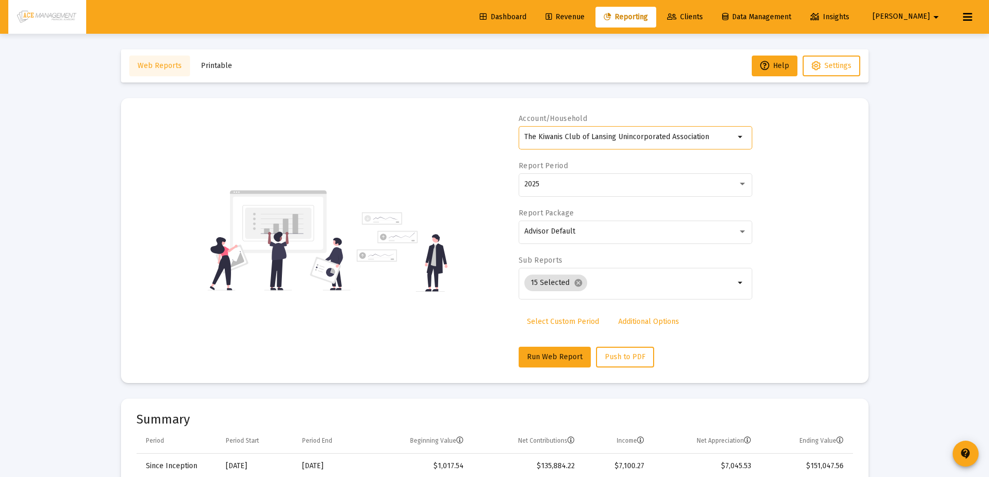
click at [564, 320] on span "Select Custom Period" at bounding box center [563, 321] width 72 height 9
click at [567, 317] on span "Select Standard Period" at bounding box center [565, 321] width 77 height 9
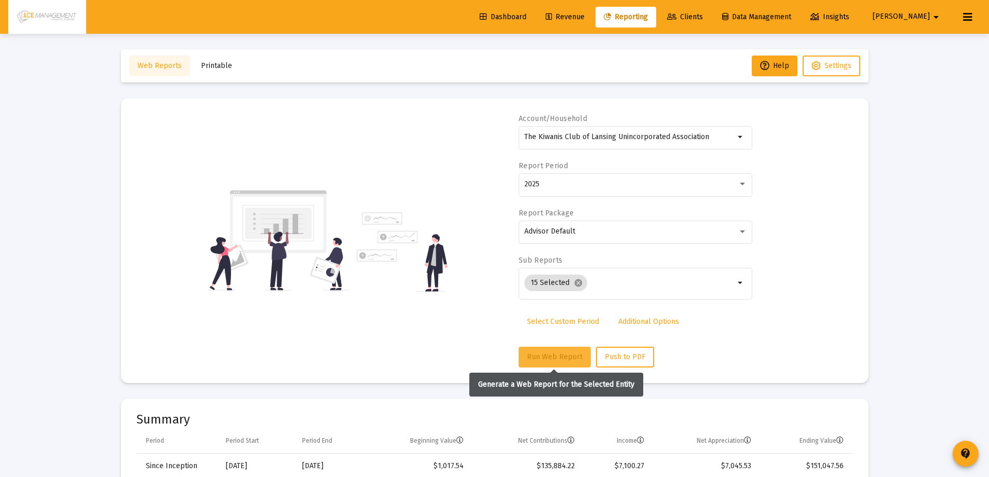
click at [567, 356] on span "Run Web Report" at bounding box center [555, 356] width 56 height 9
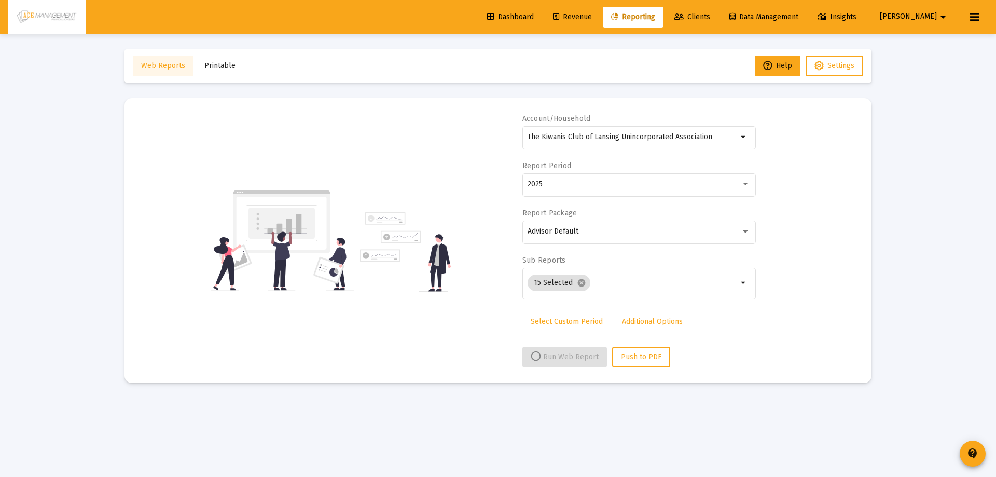
select select "View all"
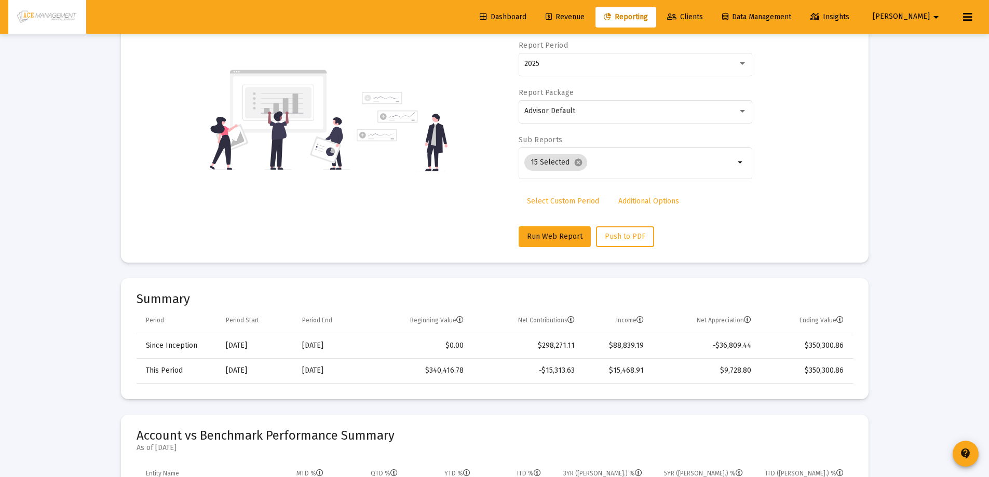
scroll to position [156, 0]
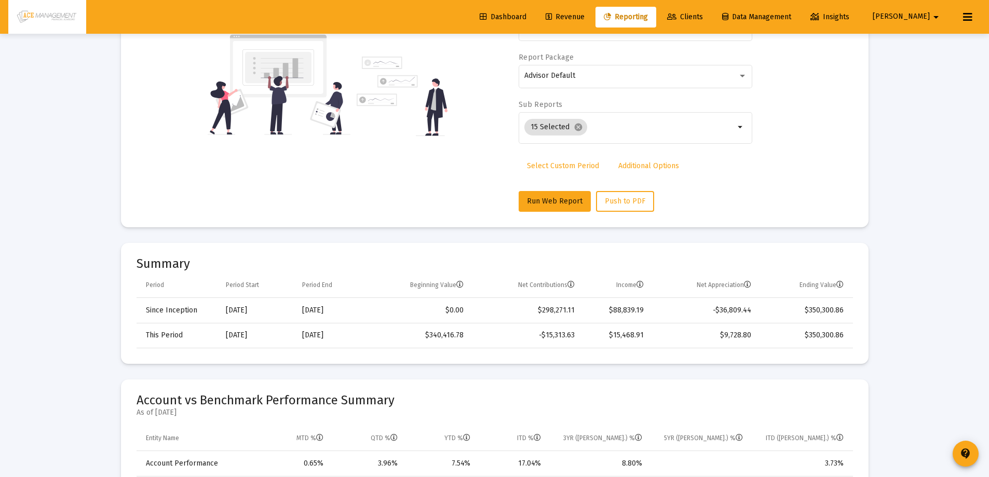
click at [551, 167] on span "Select Custom Period" at bounding box center [563, 165] width 72 height 9
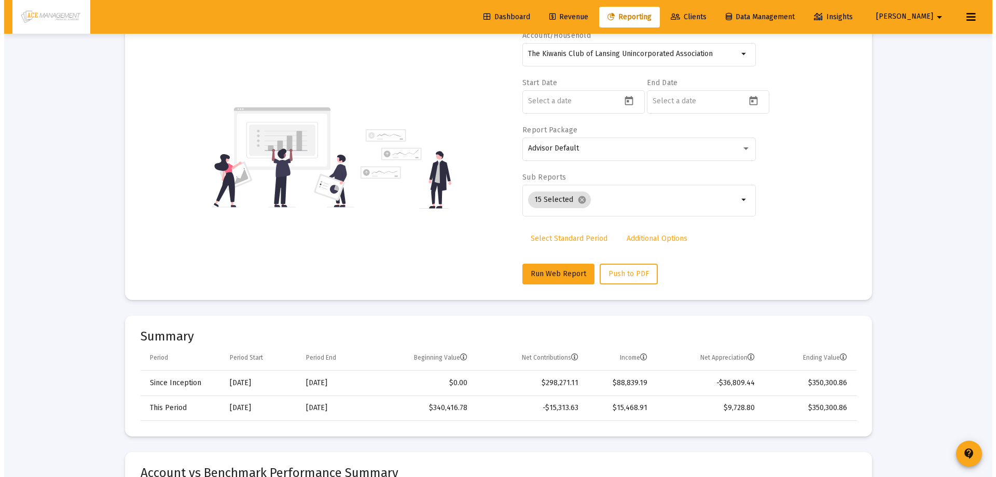
scroll to position [0, 0]
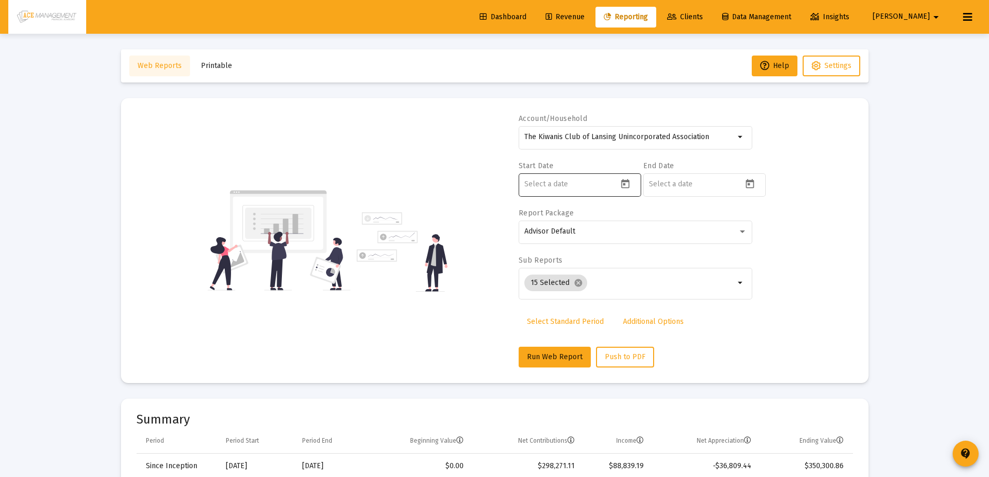
click at [591, 191] on div at bounding box center [570, 183] width 93 height 25
click at [627, 187] on icon "Open calendar" at bounding box center [625, 184] width 11 height 11
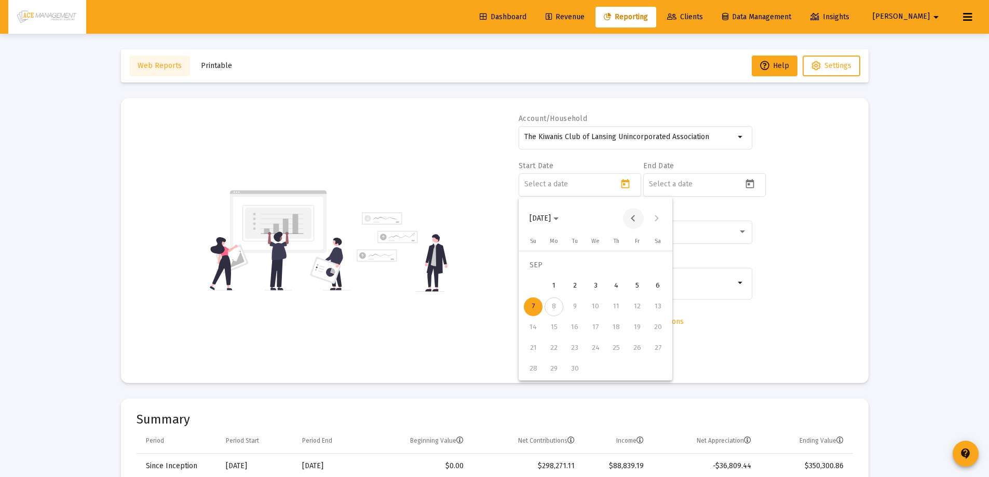
click at [629, 219] on button "Previous month" at bounding box center [633, 218] width 21 height 21
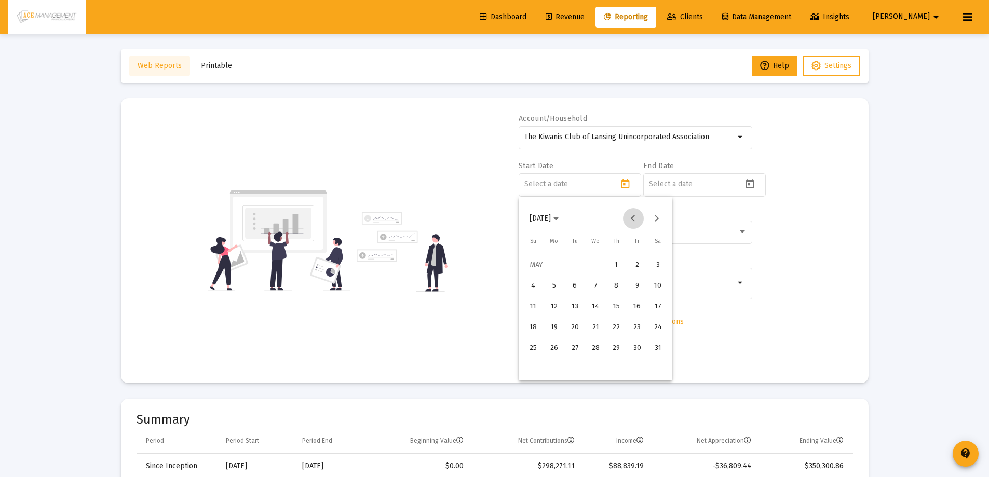
click at [629, 219] on button "Previous month" at bounding box center [633, 218] width 21 height 21
click at [597, 265] on div "1" at bounding box center [595, 265] width 19 height 19
type input "[DATE]"
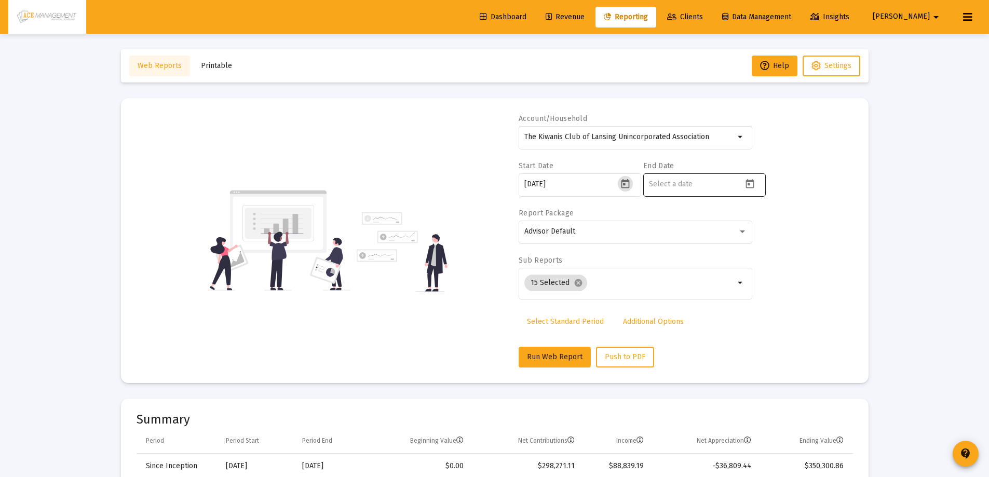
click at [749, 184] on icon "Open calendar" at bounding box center [749, 183] width 8 height 9
click at [756, 221] on button "Previous month" at bounding box center [757, 218] width 21 height 21
click at [653, 365] on div "31" at bounding box center [657, 369] width 19 height 19
type input "[DATE]"
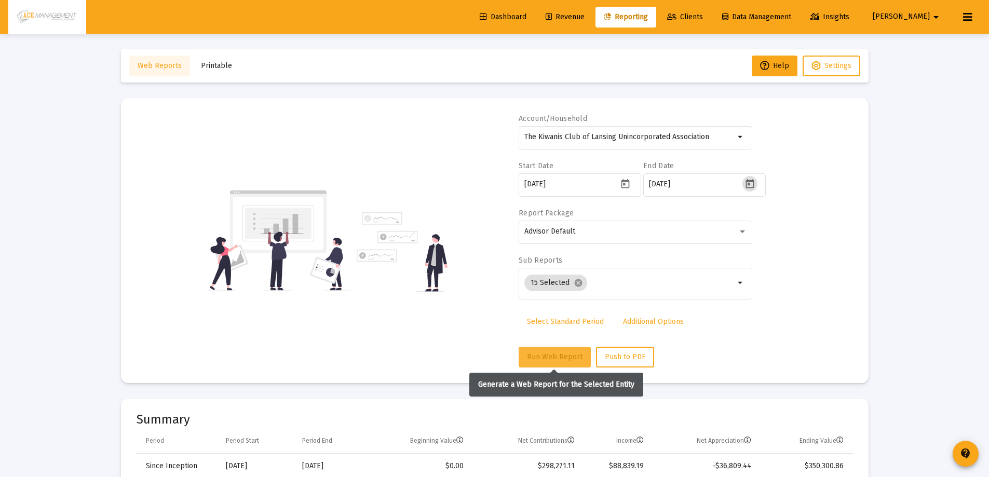
click at [561, 356] on span "Run Web Report" at bounding box center [555, 356] width 56 height 9
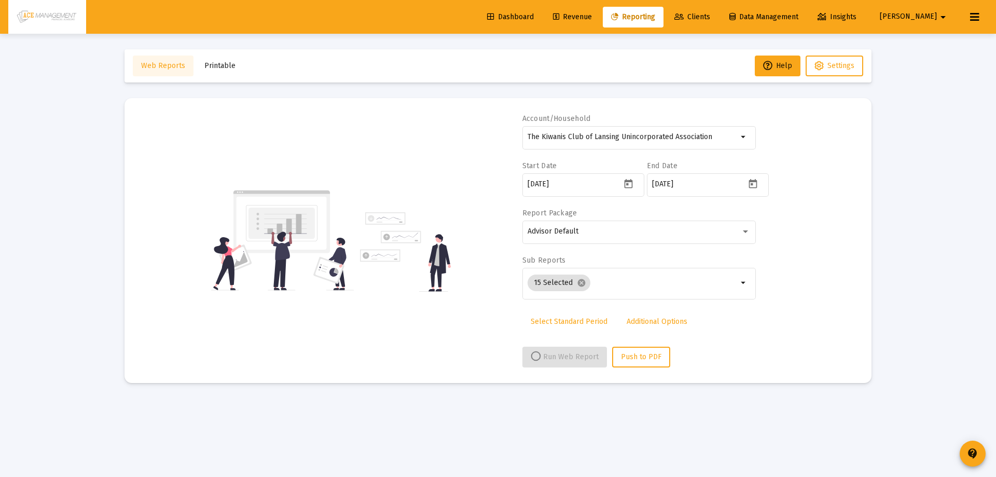
select select "View all"
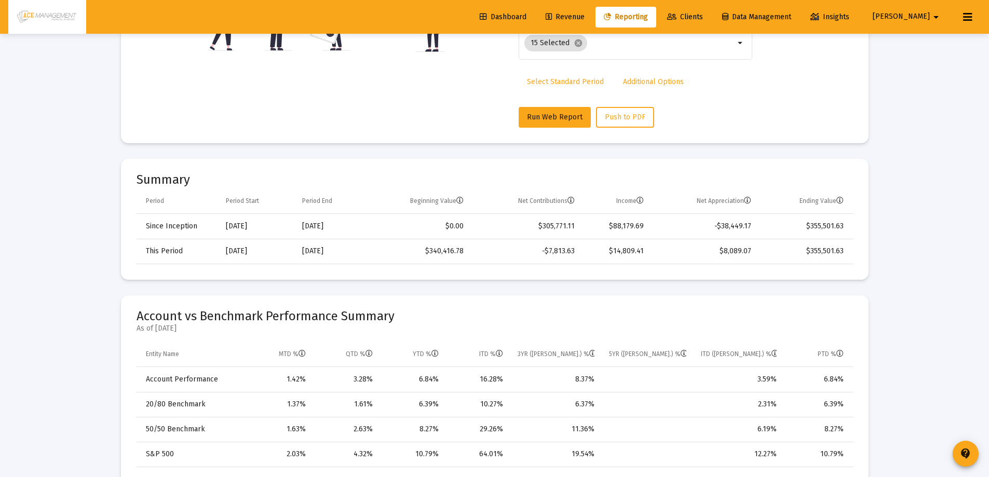
scroll to position [208, 0]
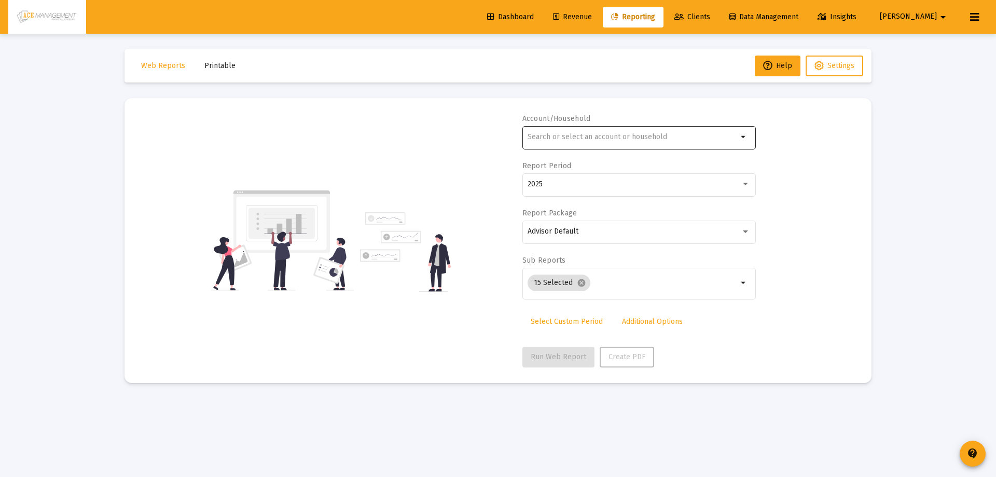
click at [557, 130] on div at bounding box center [633, 136] width 210 height 25
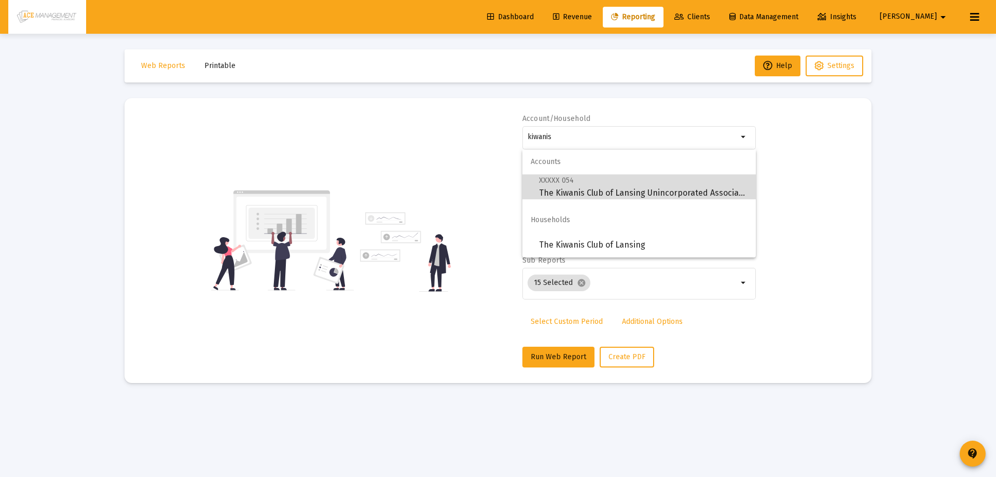
click at [570, 188] on span "XXXXX 054 The Kiwanis Club of Lansing Unincorporated Association" at bounding box center [643, 186] width 209 height 25
type input "The Kiwanis Club of Lansing Unincorporated Association"
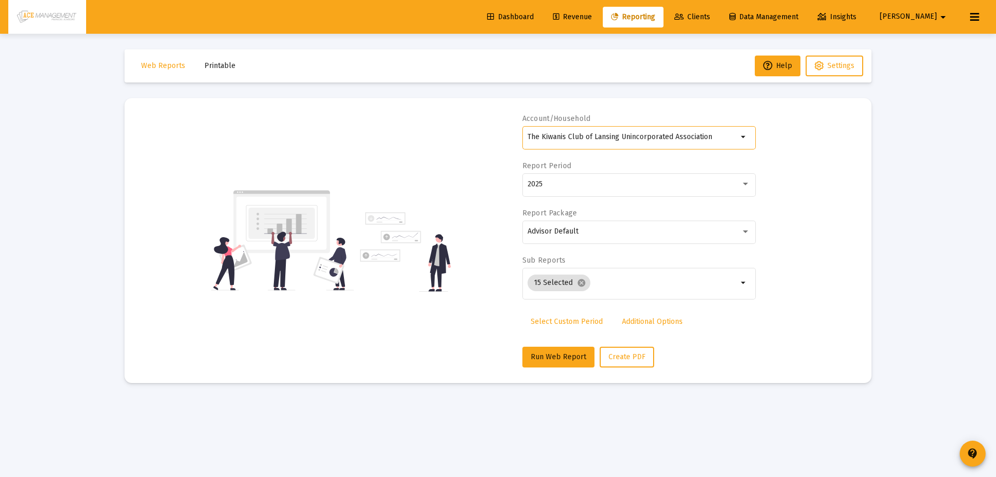
click at [551, 316] on link "Select Custom Period" at bounding box center [567, 321] width 89 height 21
click at [634, 182] on icon "Open calendar" at bounding box center [628, 184] width 11 height 11
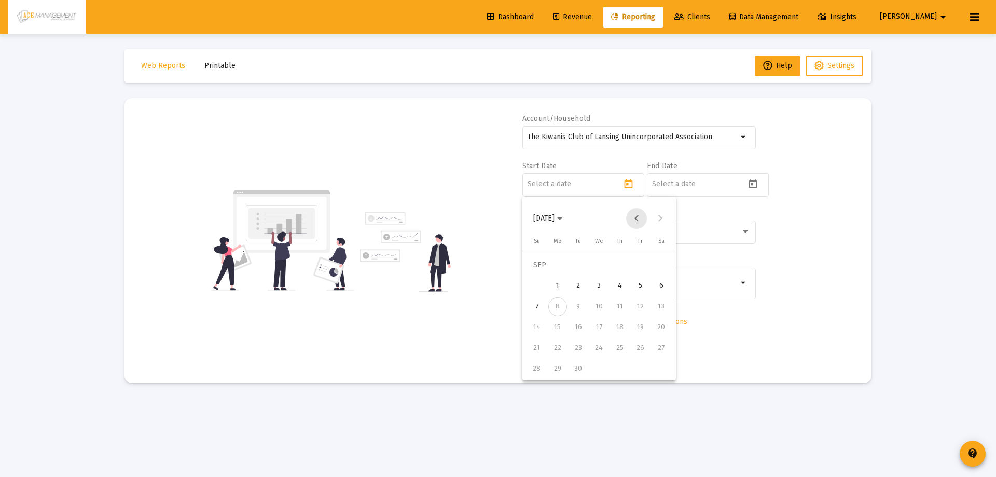
click at [638, 215] on button "Previous month" at bounding box center [636, 218] width 21 height 21
click at [533, 286] on div "1" at bounding box center [537, 286] width 19 height 19
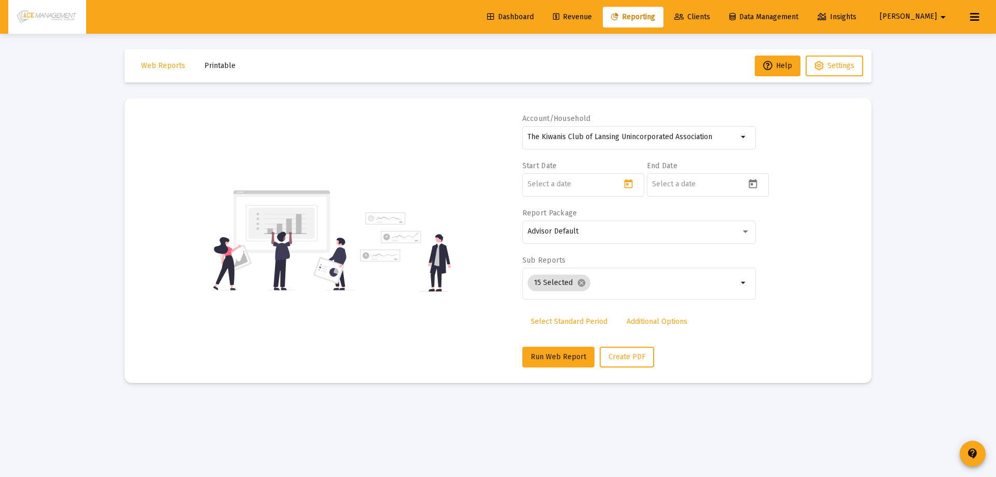
type input "[DATE]"
click at [758, 183] on icon "Open calendar" at bounding box center [753, 184] width 11 height 11
click at [767, 222] on button "Previous month" at bounding box center [761, 218] width 21 height 21
click at [655, 375] on div "31" at bounding box center [661, 369] width 19 height 19
type input "[DATE]"
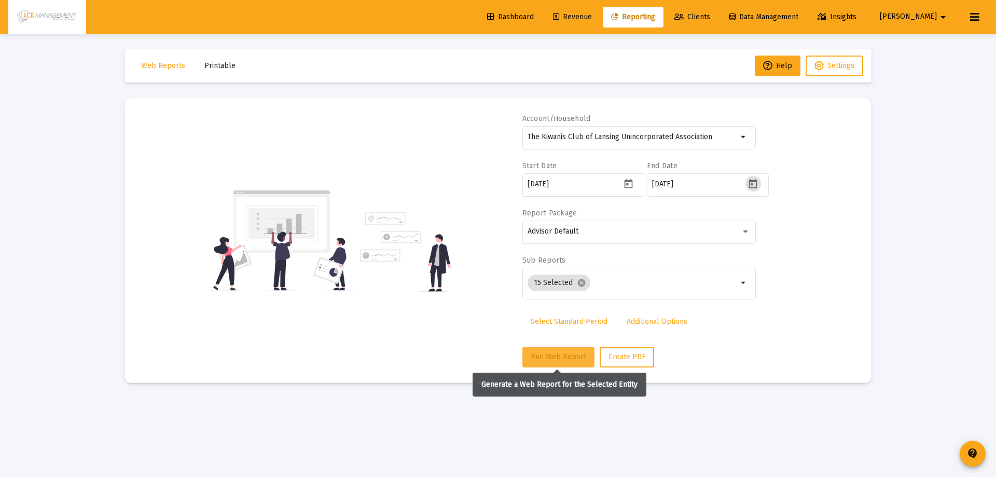
click at [557, 353] on span "Run Web Report" at bounding box center [559, 356] width 56 height 9
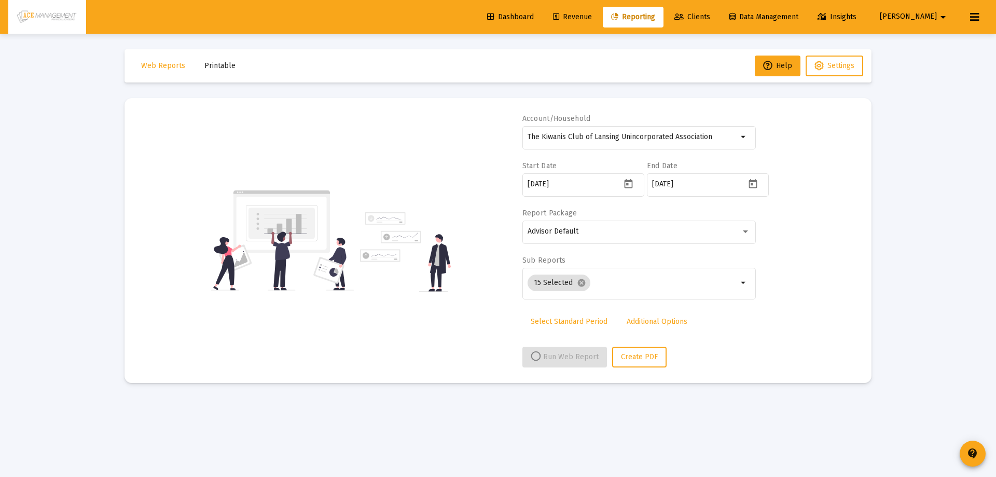
select select "View all"
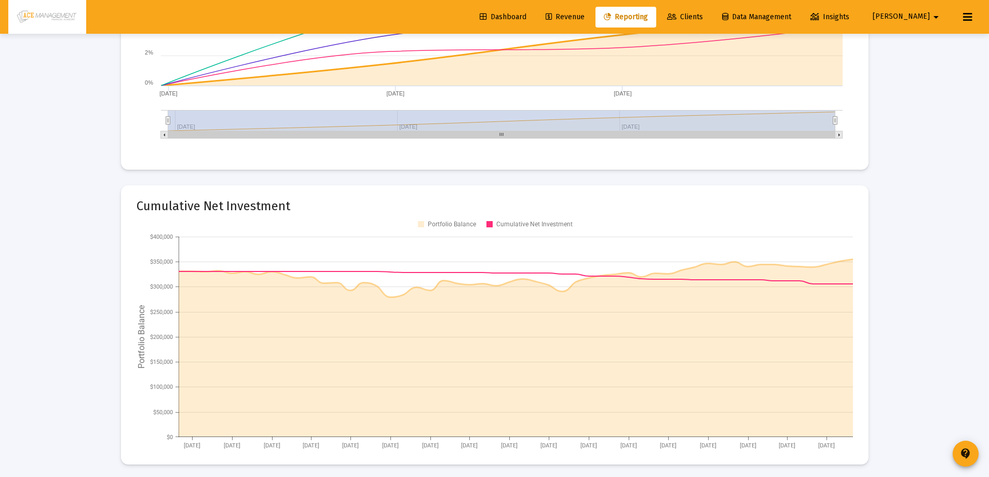
scroll to position [1898, 0]
